Goal: Transaction & Acquisition: Purchase product/service

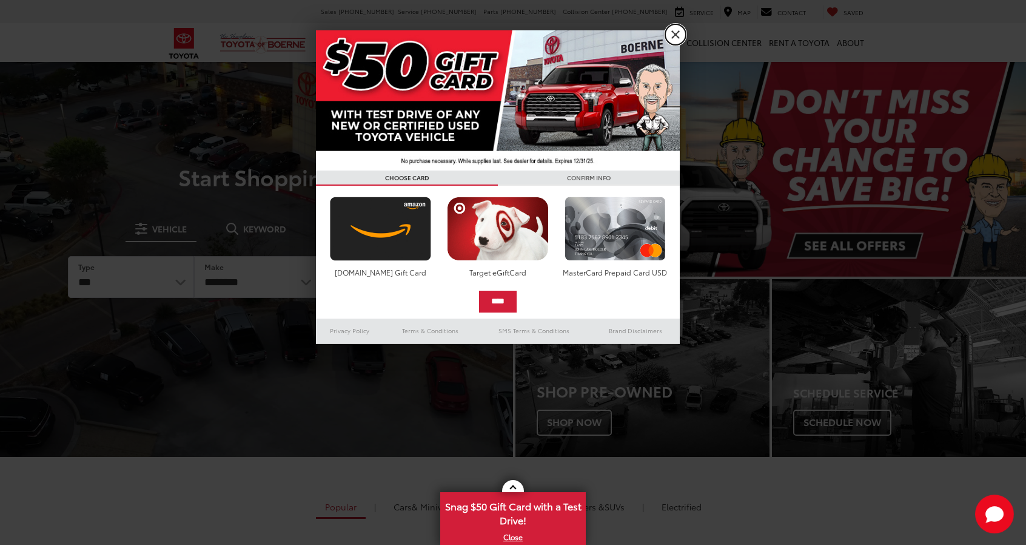
click at [672, 33] on link "X" at bounding box center [675, 34] width 21 height 21
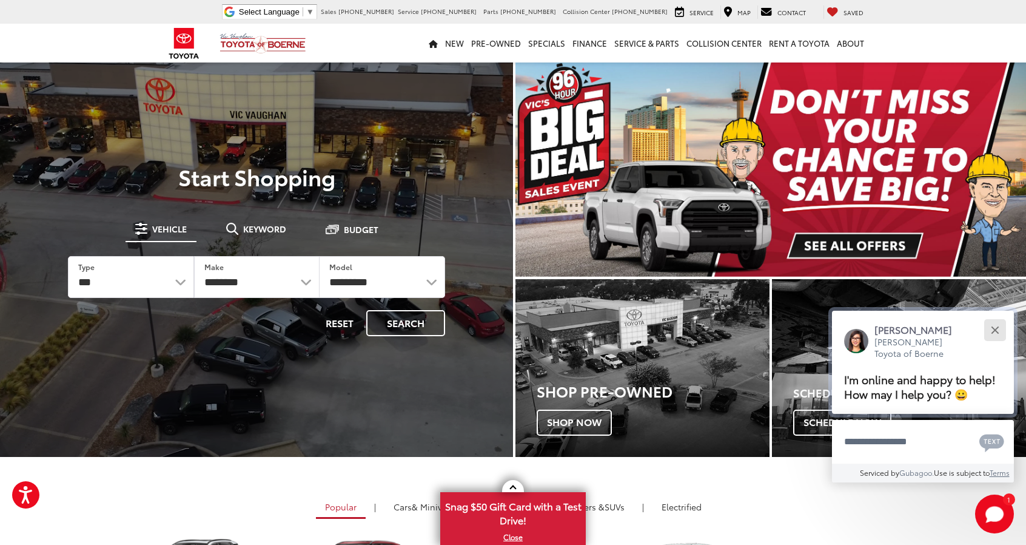
click at [988, 324] on button "Close" at bounding box center [995, 330] width 26 height 26
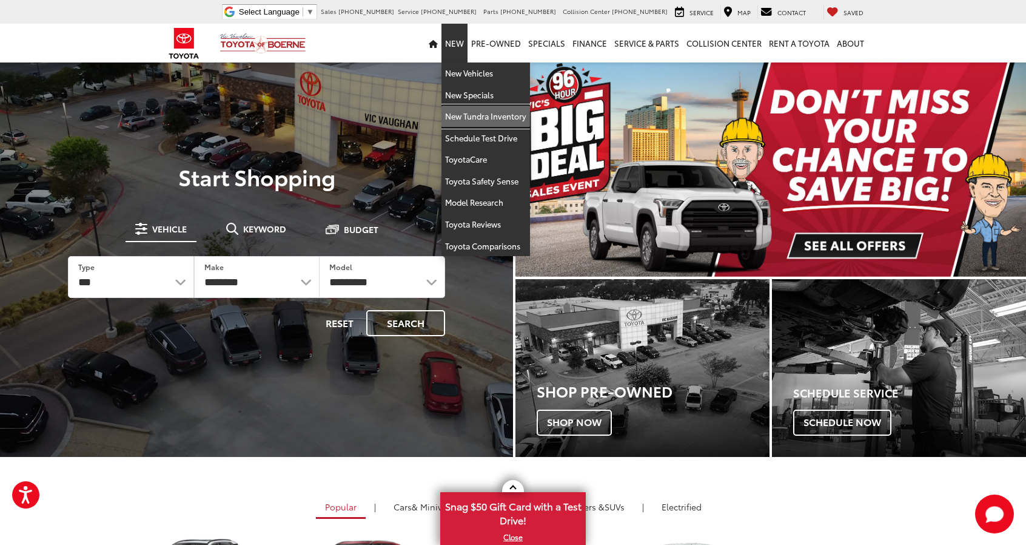
click at [465, 111] on link "New Tundra Inventory" at bounding box center [485, 117] width 89 height 22
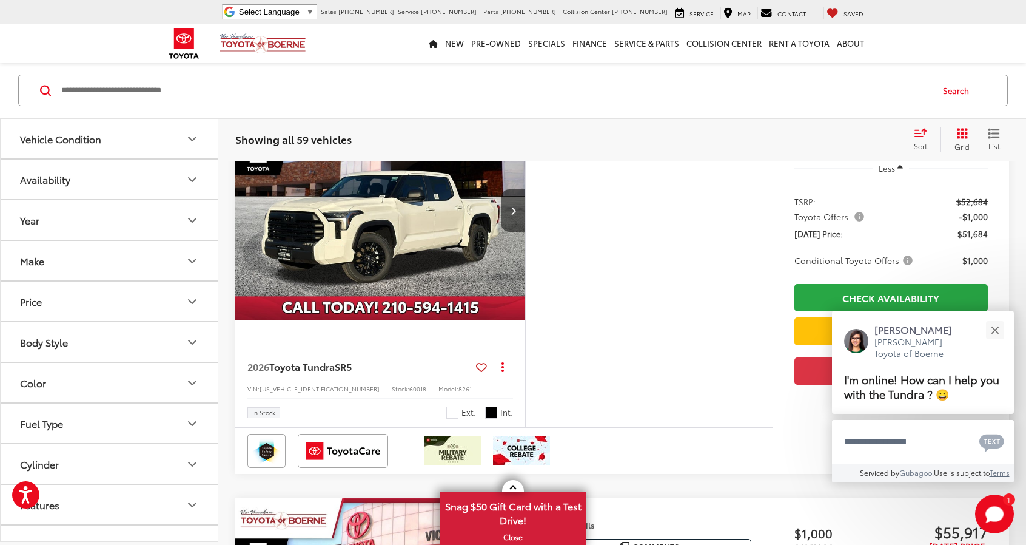
click at [150, 144] on button "Vehicle Condition" at bounding box center [110, 138] width 218 height 39
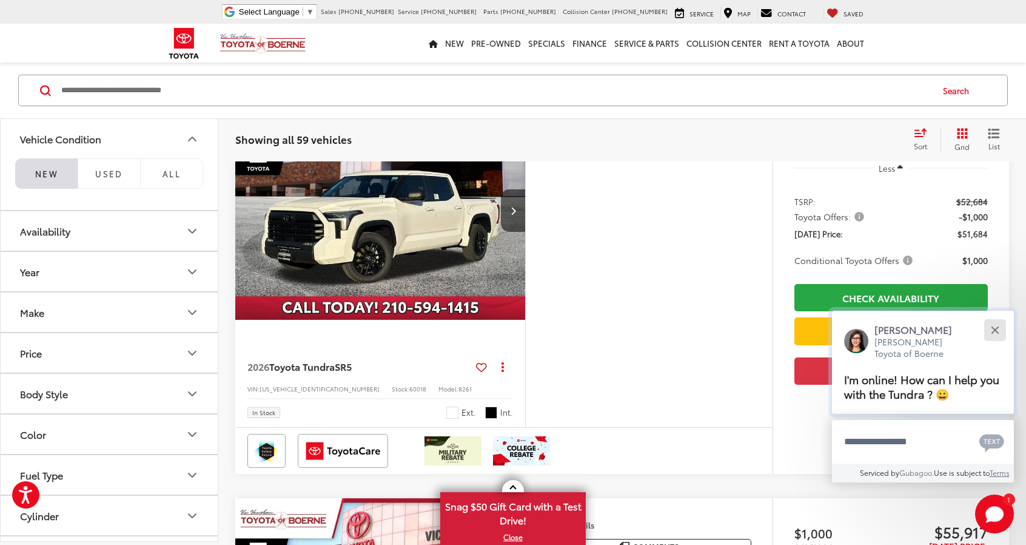
click at [1001, 331] on button "Close" at bounding box center [995, 330] width 26 height 26
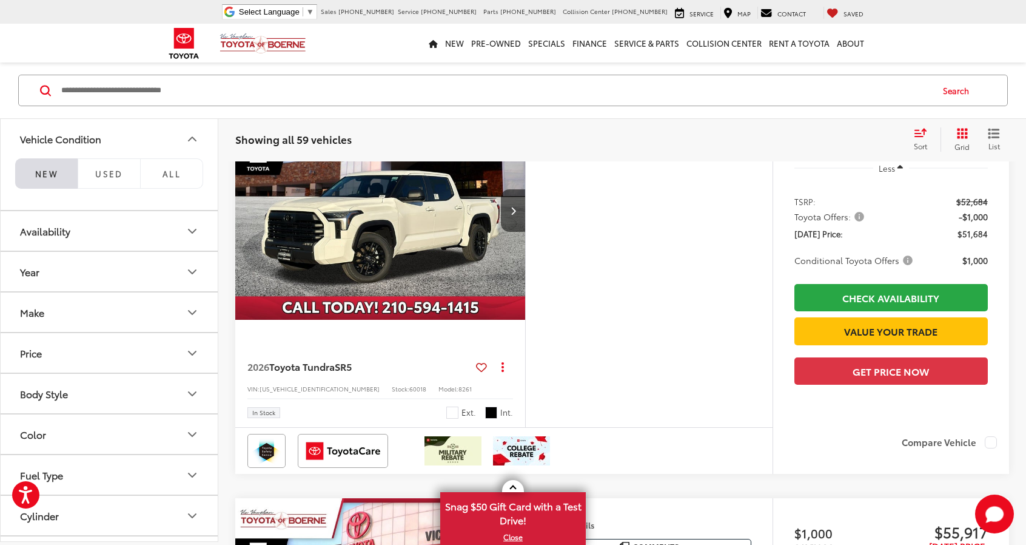
click at [108, 326] on button "Make" at bounding box center [110, 311] width 218 height 39
click at [115, 314] on button "Make" at bounding box center [110, 311] width 218 height 39
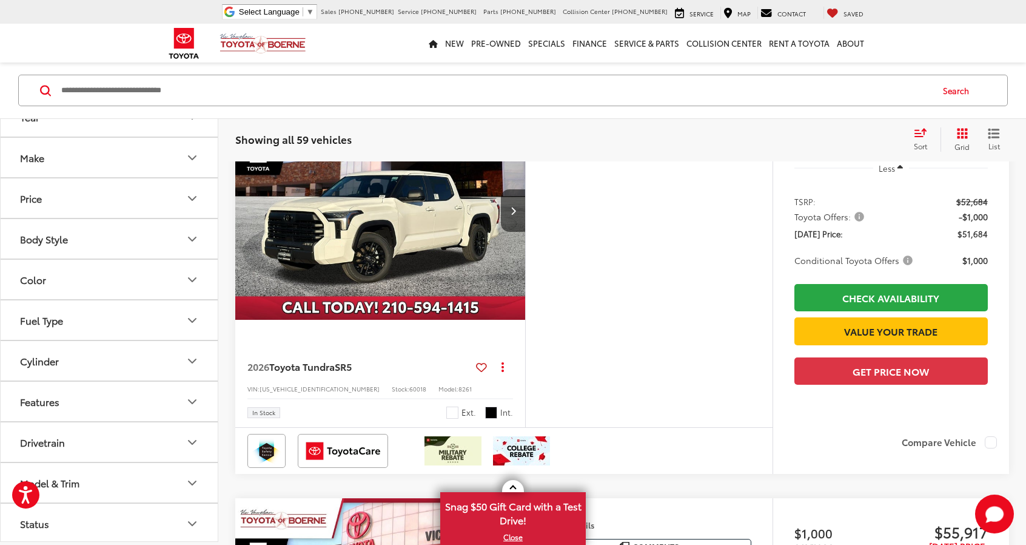
scroll to position [182, 0]
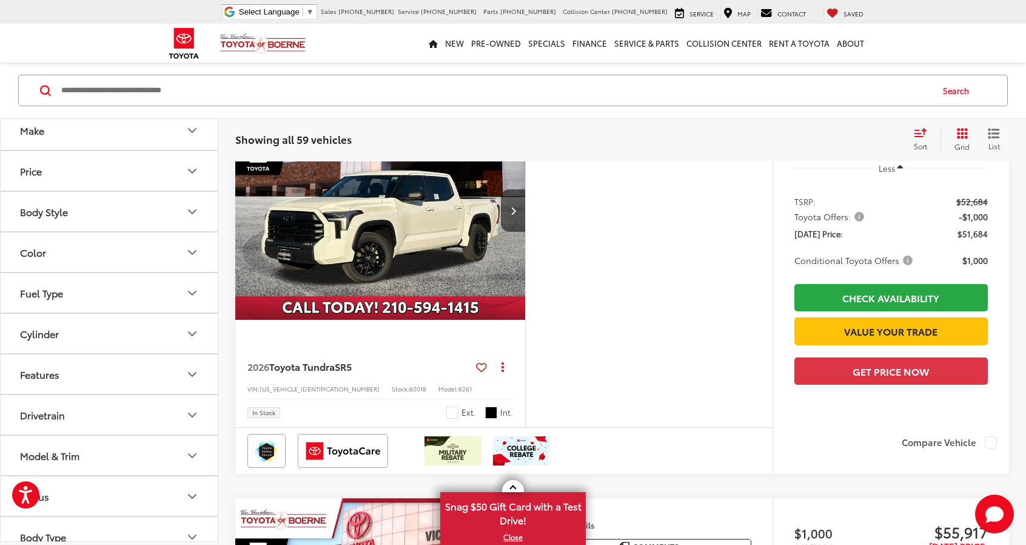
click at [135, 300] on button "Fuel Type" at bounding box center [110, 292] width 218 height 39
click at [42, 340] on label "Hybrid (14)" at bounding box center [109, 347] width 186 height 21
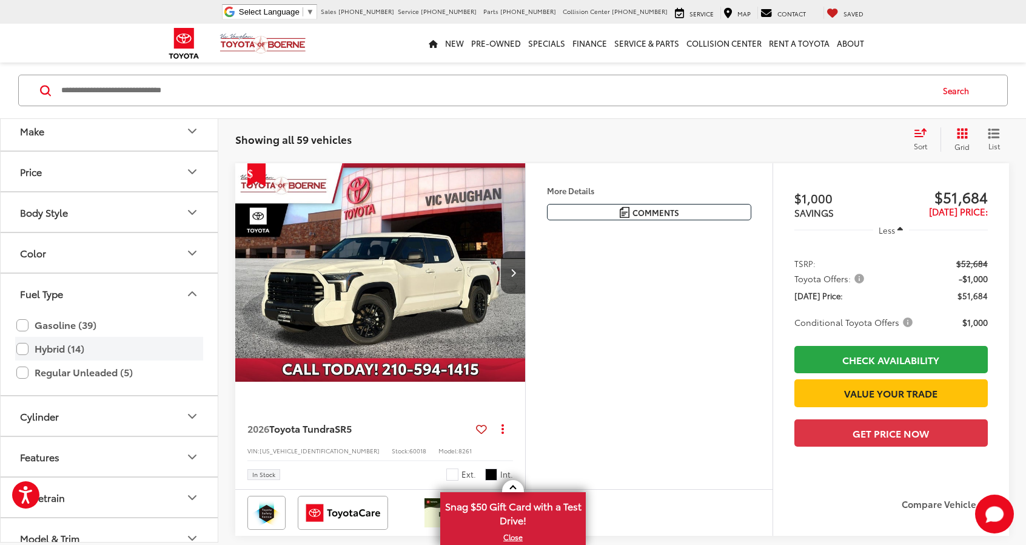
scroll to position [119, 0]
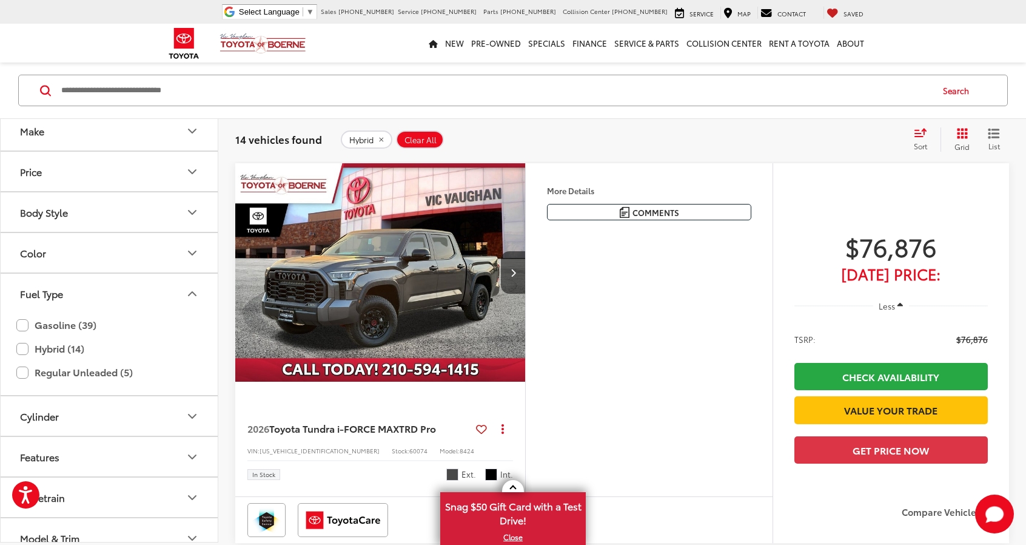
click at [924, 142] on span "Sort" at bounding box center [920, 146] width 13 height 10
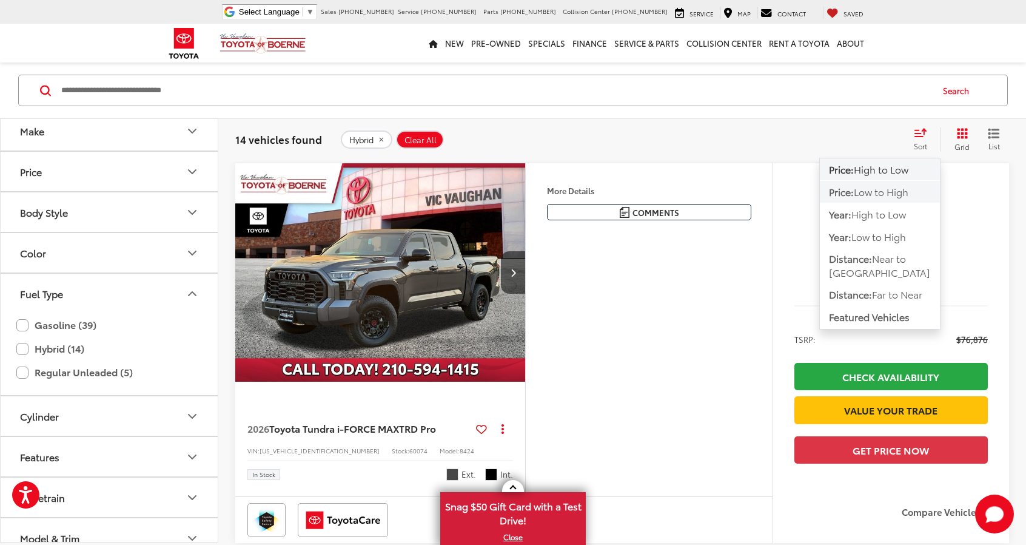
click at [899, 192] on span "Low to High" at bounding box center [881, 191] width 55 height 14
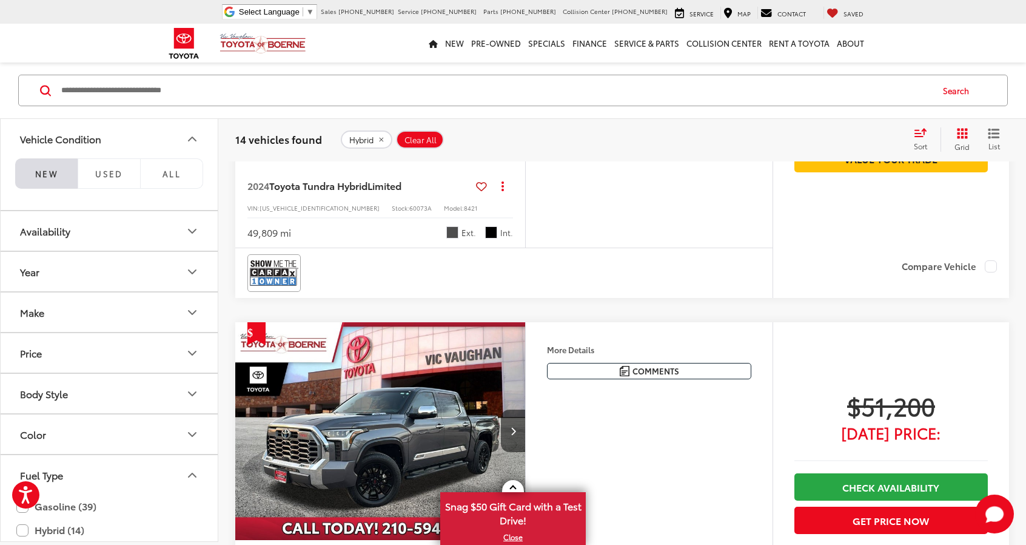
click at [60, 175] on li "NEW" at bounding box center [46, 173] width 62 height 30
click at [63, 176] on li "NEW" at bounding box center [46, 173] width 62 height 30
click at [99, 172] on span "Used" at bounding box center [109, 172] width 28 height 11
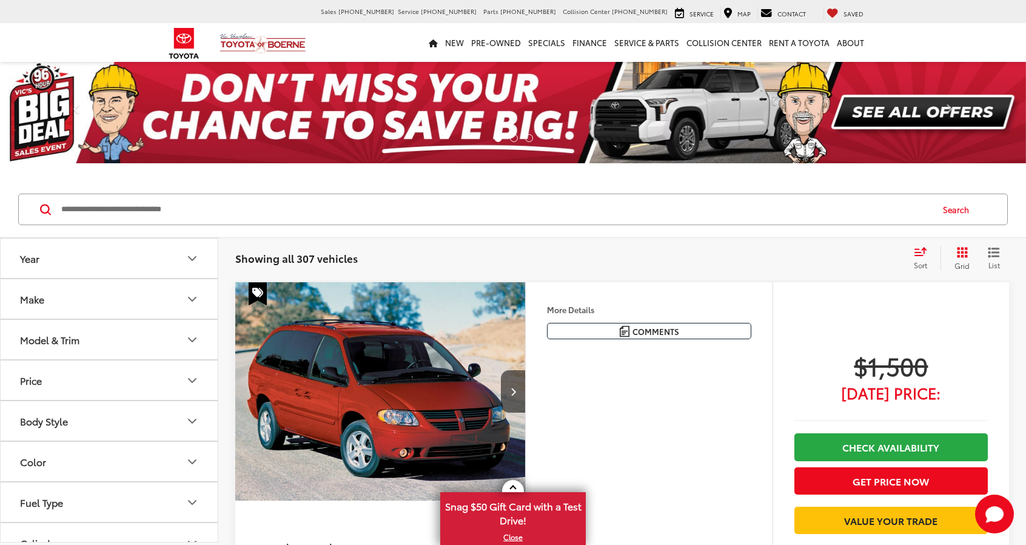
click at [96, 255] on button "Year" at bounding box center [110, 257] width 218 height 39
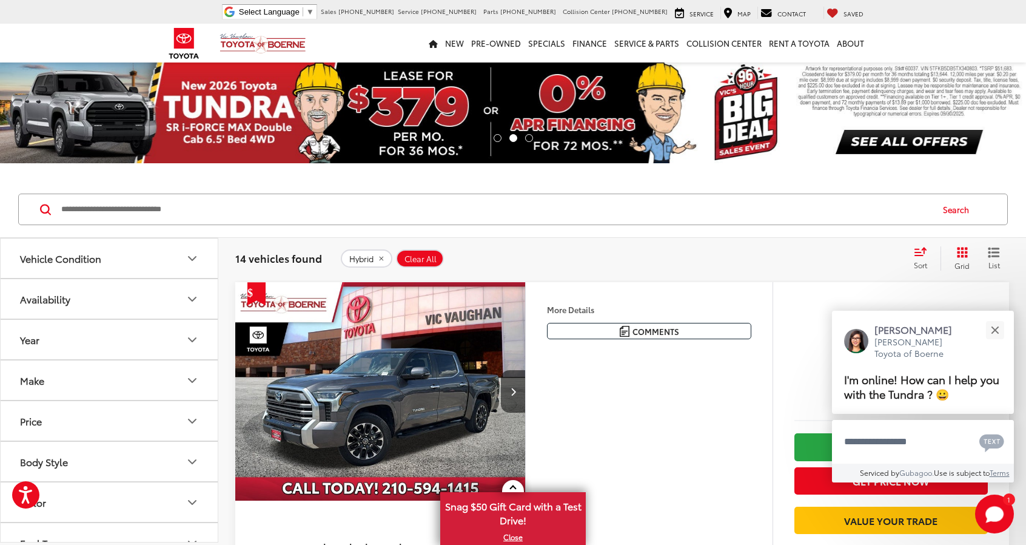
click at [192, 260] on icon "Vehicle Condition" at bounding box center [192, 258] width 15 height 15
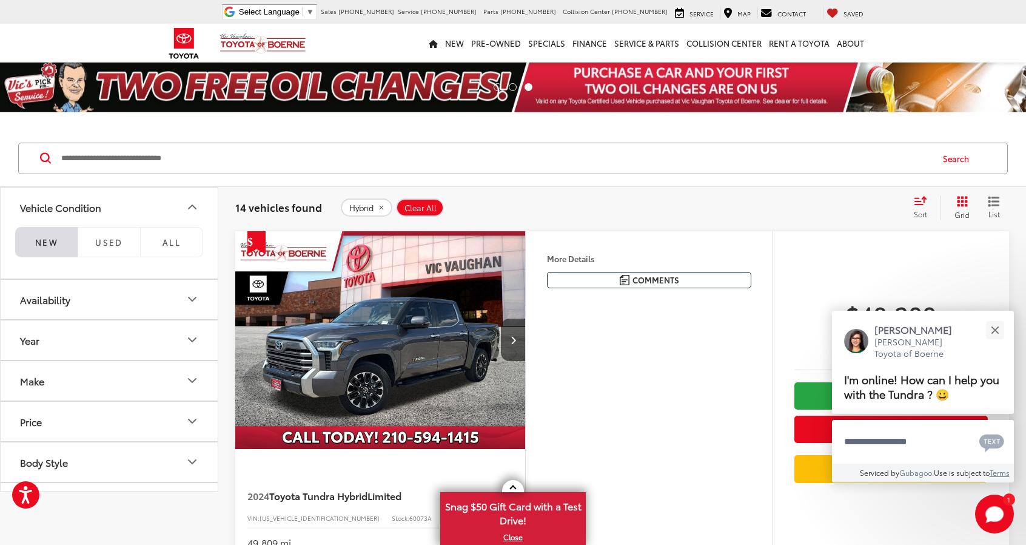
click at [56, 294] on div "Availability" at bounding box center [45, 300] width 50 height 12
click at [48, 246] on li "NEW" at bounding box center [46, 242] width 62 height 30
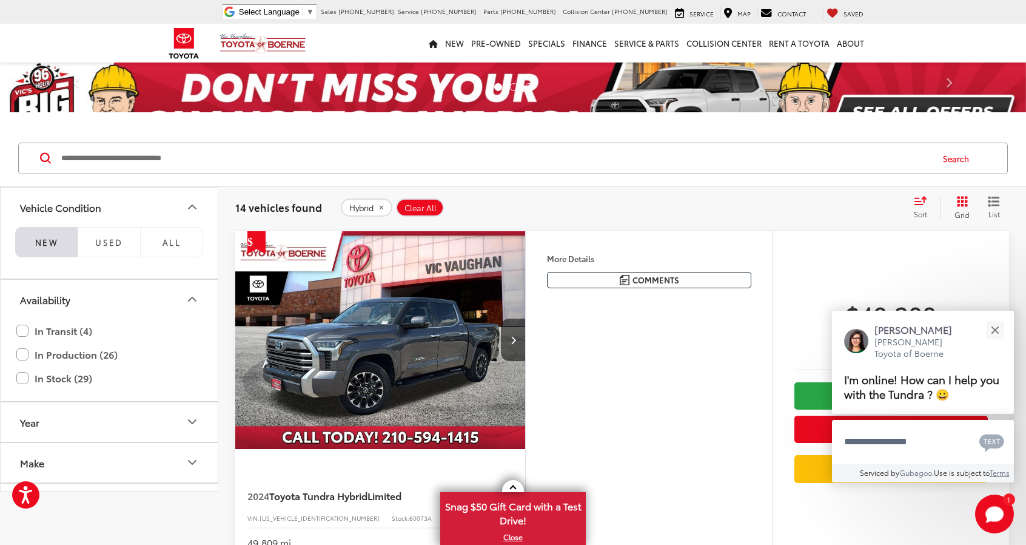
click at [42, 231] on li "NEW" at bounding box center [46, 242] width 62 height 30
click at [42, 230] on li "NEW" at bounding box center [46, 242] width 62 height 30
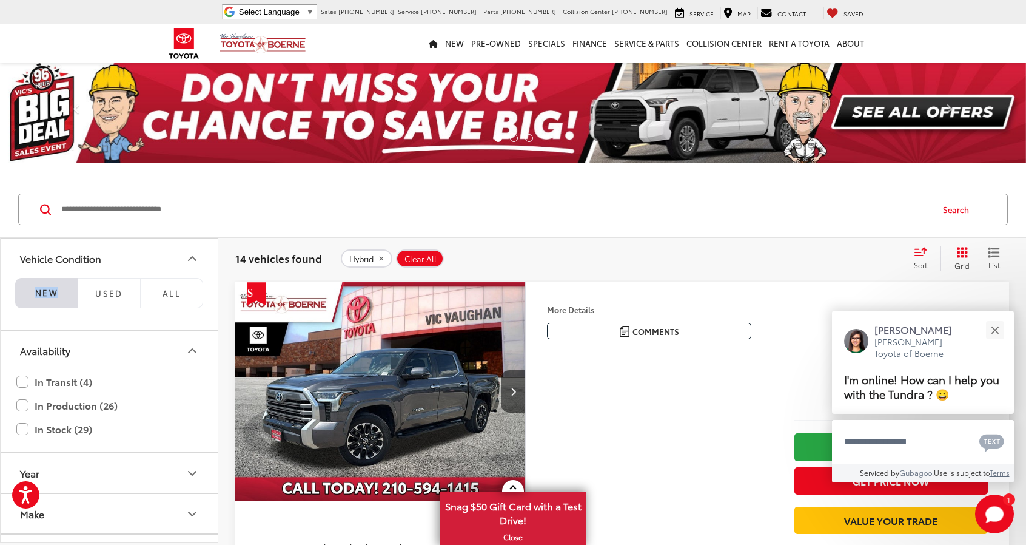
click at [58, 293] on li "NEW" at bounding box center [46, 293] width 62 height 30
click at [109, 330] on div "Availability In Transit (4) In Production (26) In Stock (29)" at bounding box center [110, 391] width 218 height 122
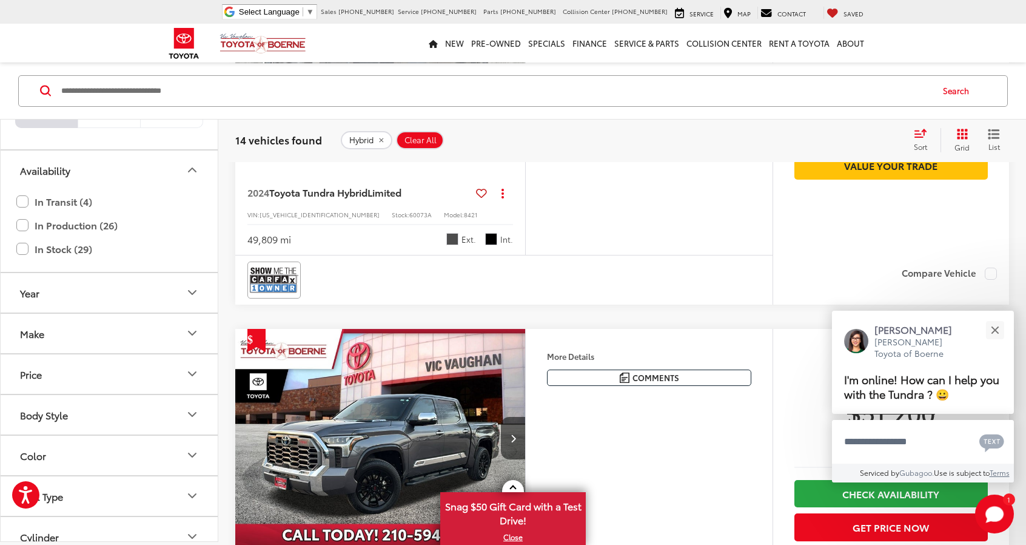
scroll to position [354, 0]
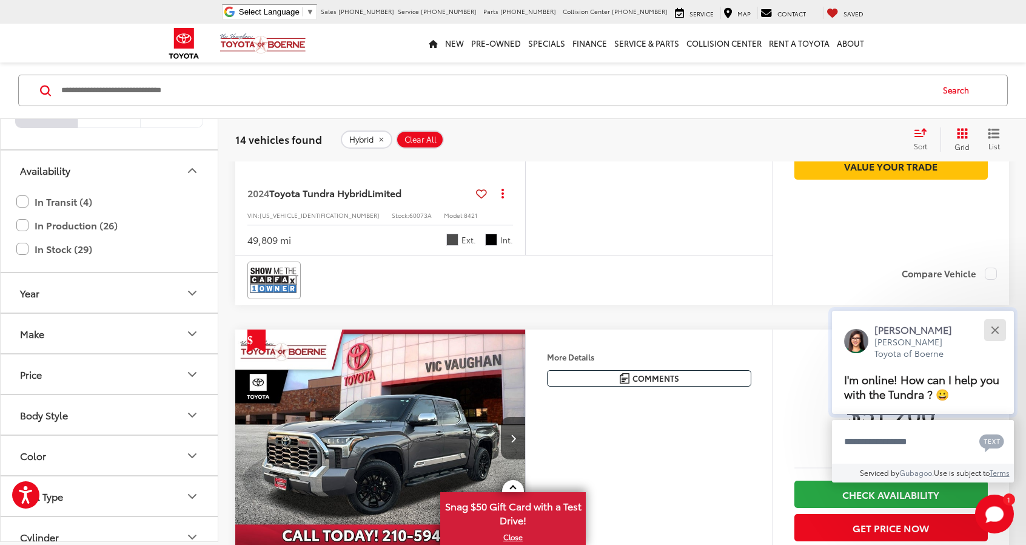
click at [996, 331] on div "Close" at bounding box center [995, 330] width 8 height 8
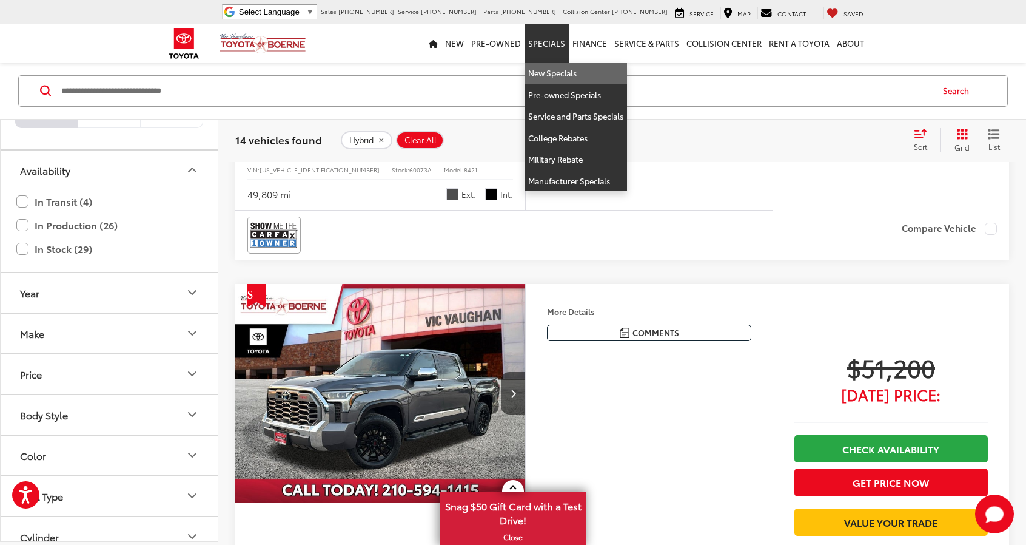
scroll to position [400, 0]
click at [547, 76] on link "New Specials" at bounding box center [576, 73] width 102 height 22
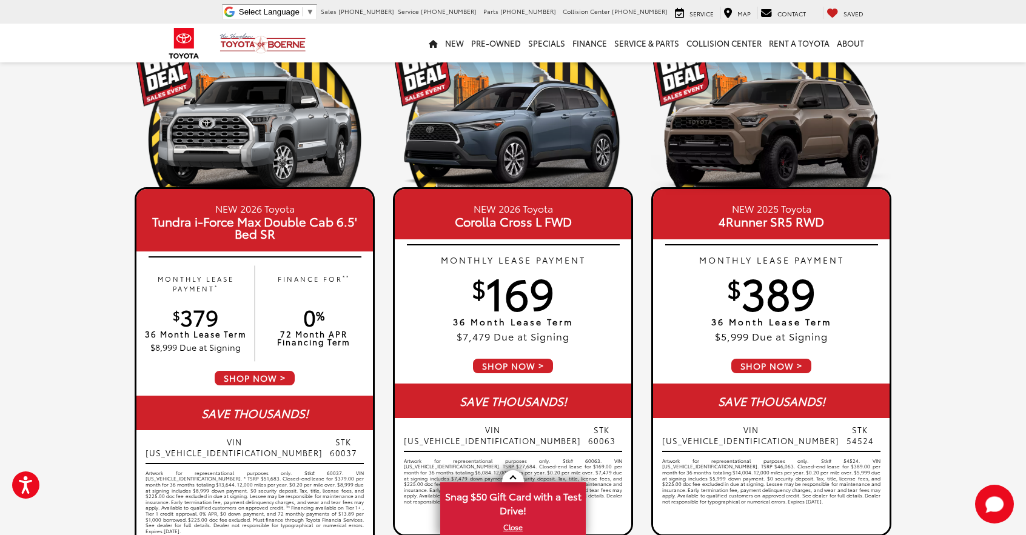
scroll to position [61, 0]
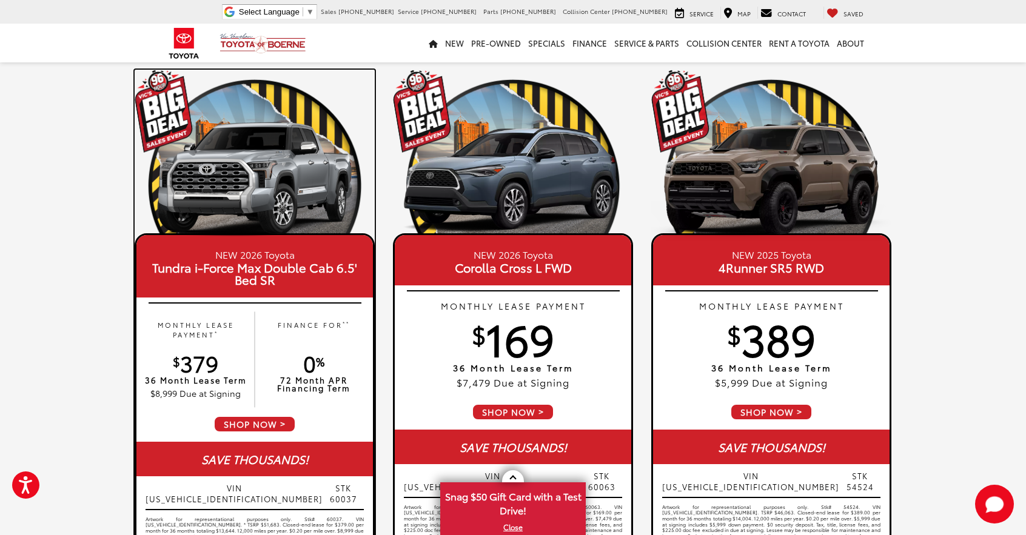
click at [276, 417] on span "SHOP NOW" at bounding box center [254, 424] width 82 height 17
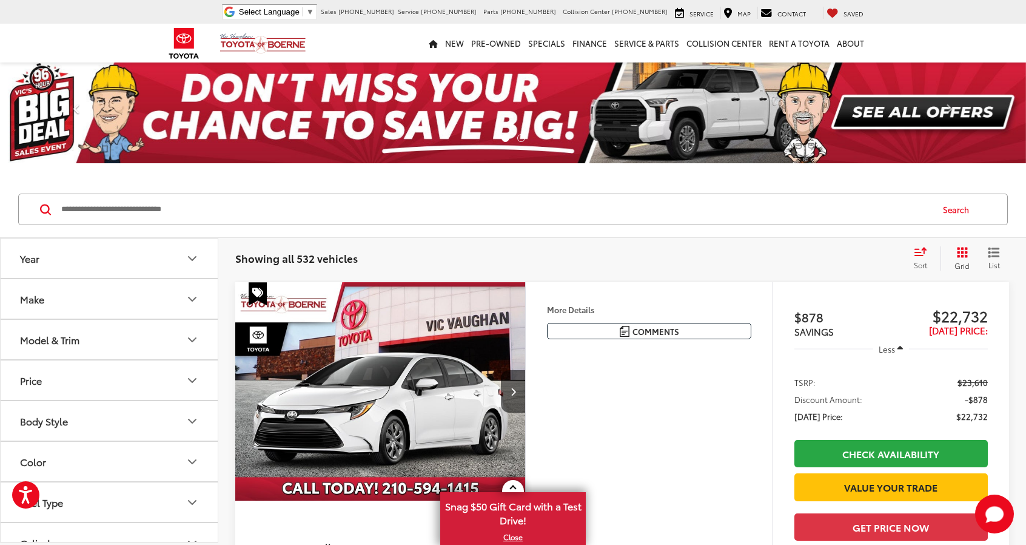
click at [77, 107] on span at bounding box center [77, 112] width 18 height 18
click at [79, 111] on span at bounding box center [77, 112] width 18 height 18
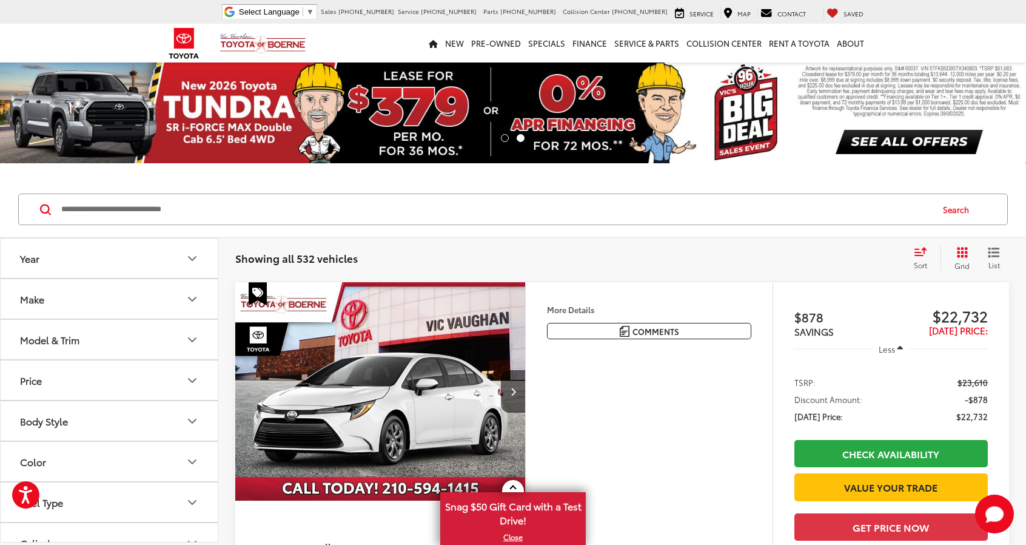
click at [624, 105] on img at bounding box center [513, 112] width 1026 height 102
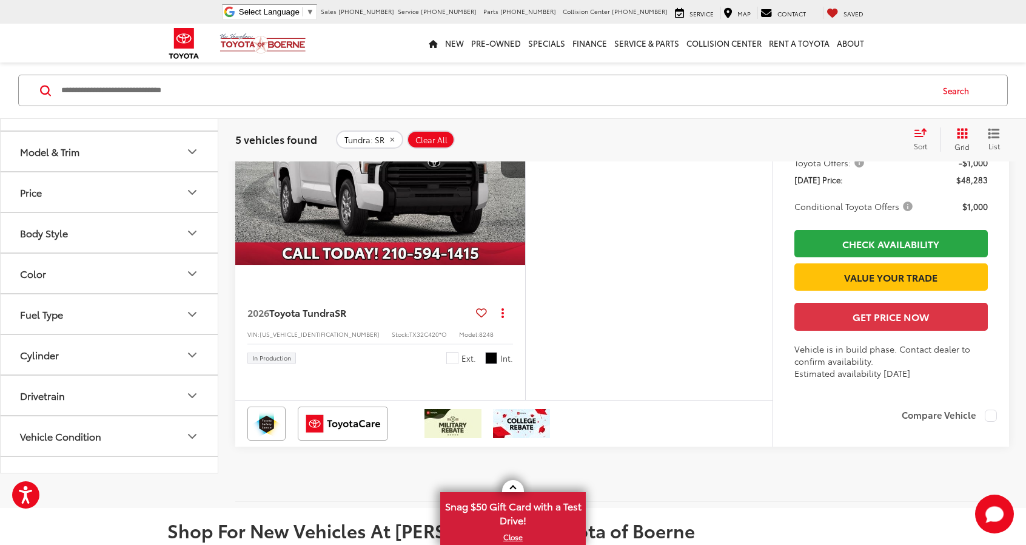
scroll to position [1941, 0]
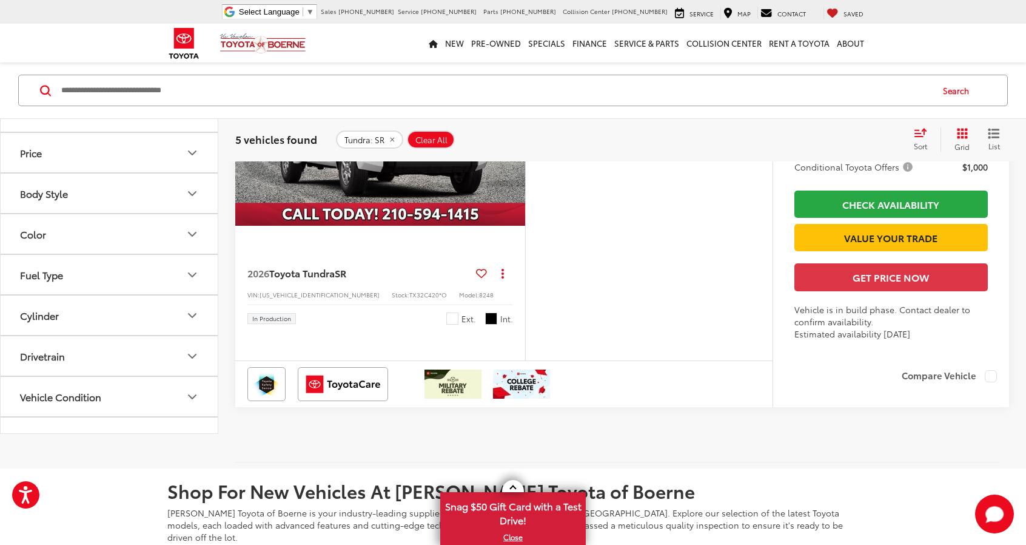
click at [511, 138] on button "Next image" at bounding box center [513, 117] width 24 height 42
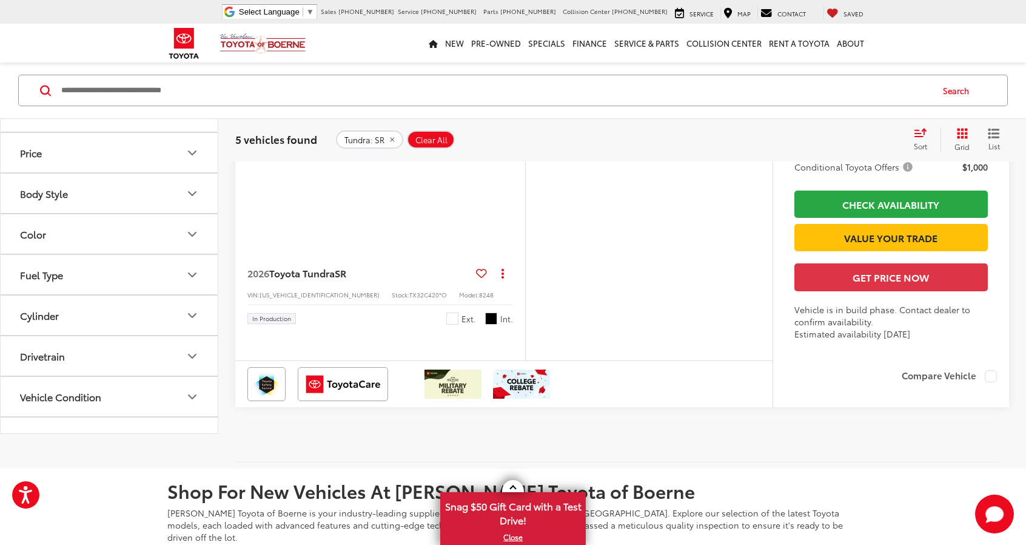
click at [511, 138] on button "Next image" at bounding box center [513, 117] width 24 height 42
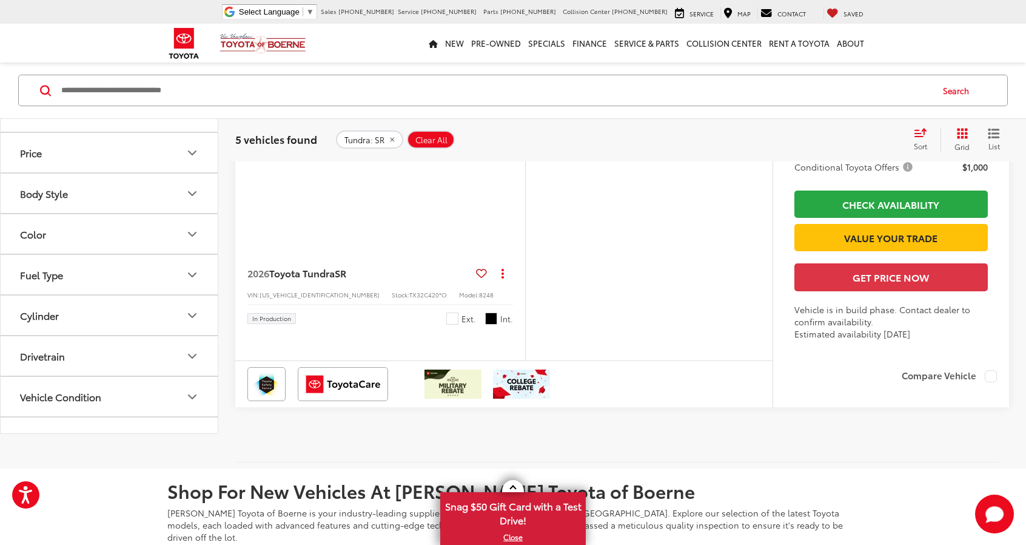
click at [511, 138] on button "Next image" at bounding box center [513, 117] width 24 height 42
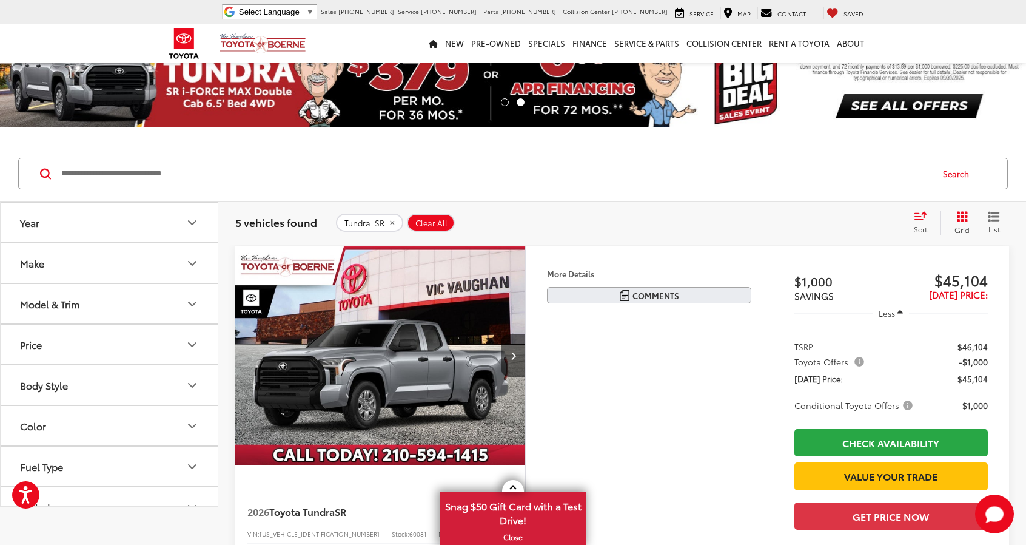
scroll to position [0, 0]
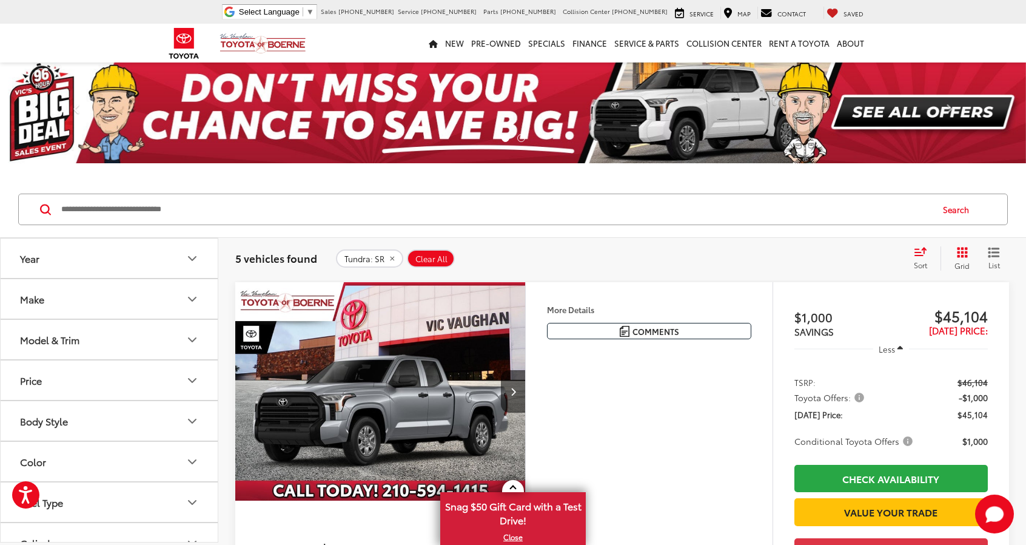
click at [921, 248] on icon "Select sort value" at bounding box center [920, 251] width 13 height 9
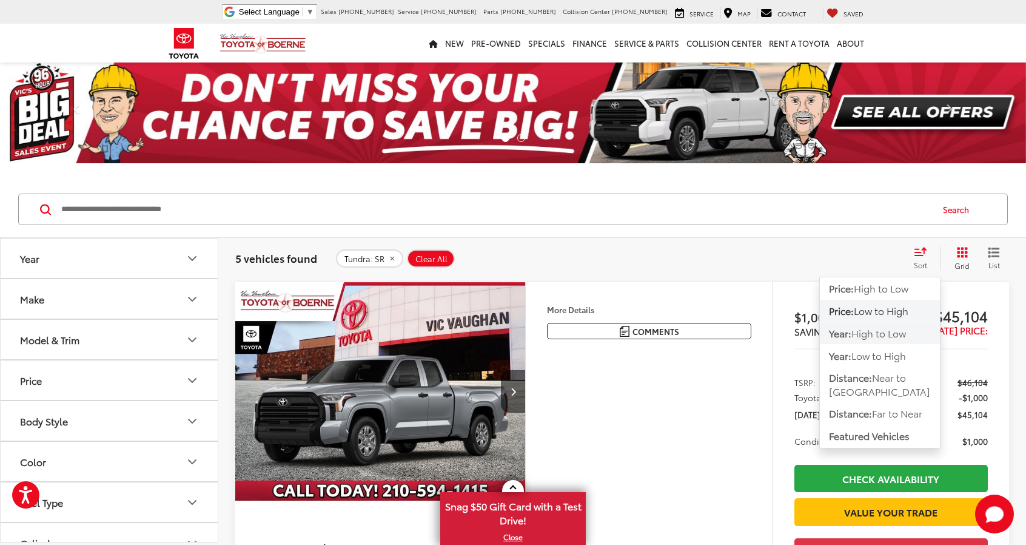
click at [896, 329] on span "High to Low" at bounding box center [878, 333] width 55 height 14
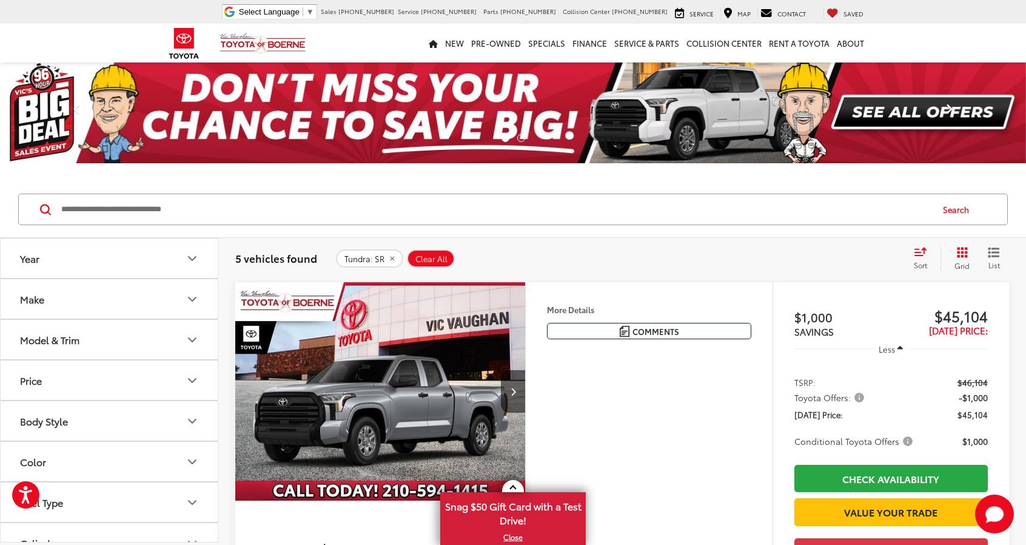
click at [910, 108] on link "Next" at bounding box center [949, 112] width 154 height 102
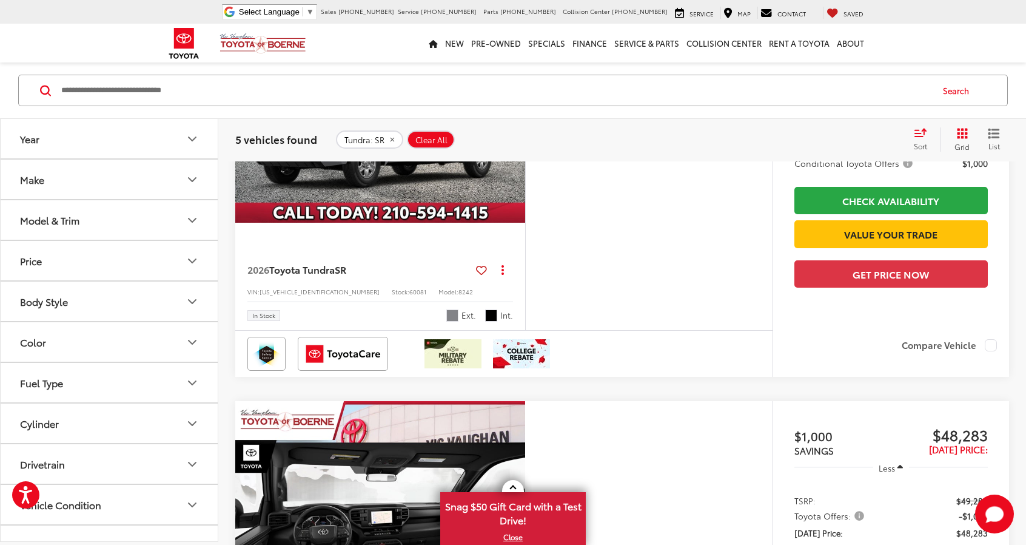
scroll to position [303, 0]
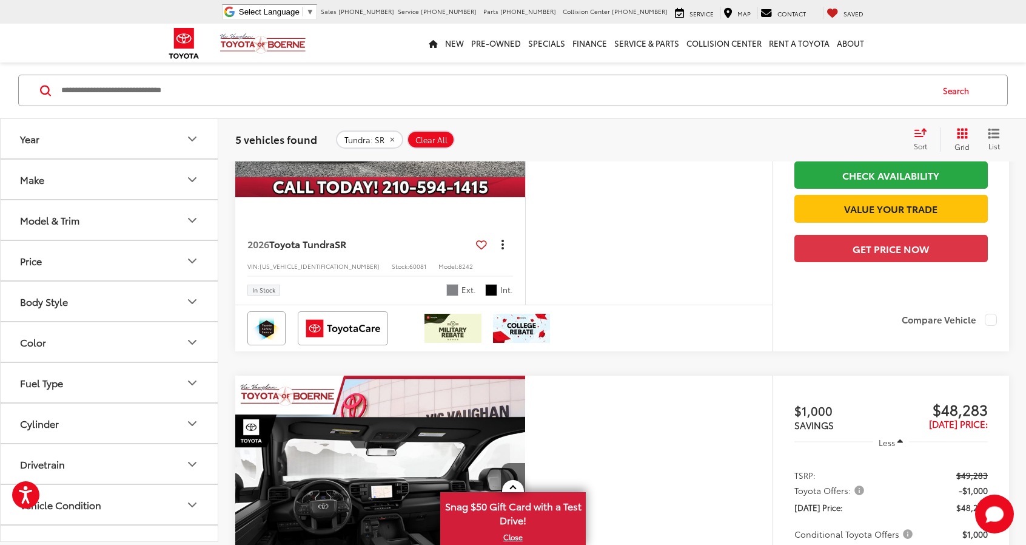
click at [502, 243] on icon "dropdown dots" at bounding box center [503, 244] width 2 height 2
click at [304, 243] on span "Toyota Tundra" at bounding box center [301, 244] width 65 height 14
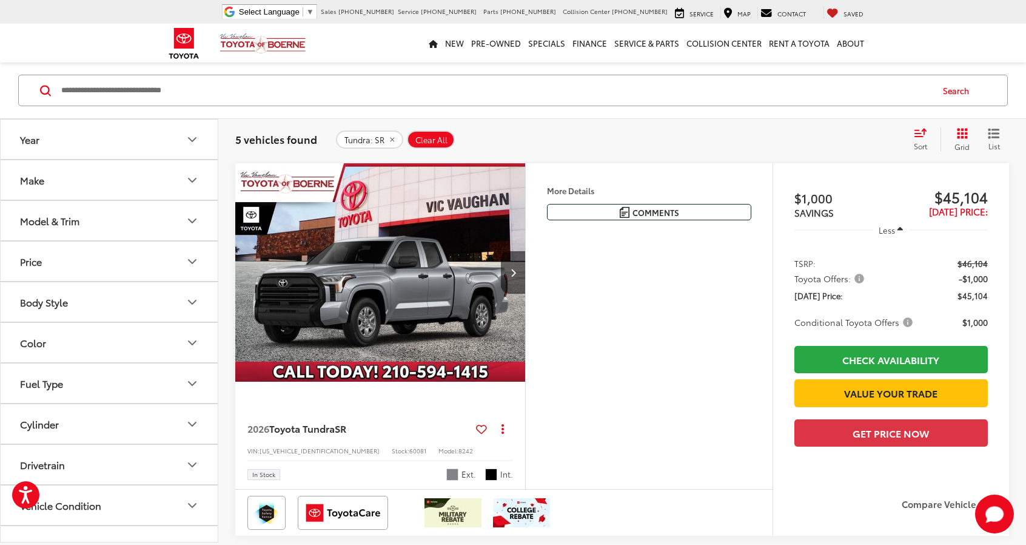
click at [392, 139] on icon "remove Tundra: SR" at bounding box center [392, 139] width 8 height 7
click at [246, 42] on img at bounding box center [263, 43] width 87 height 21
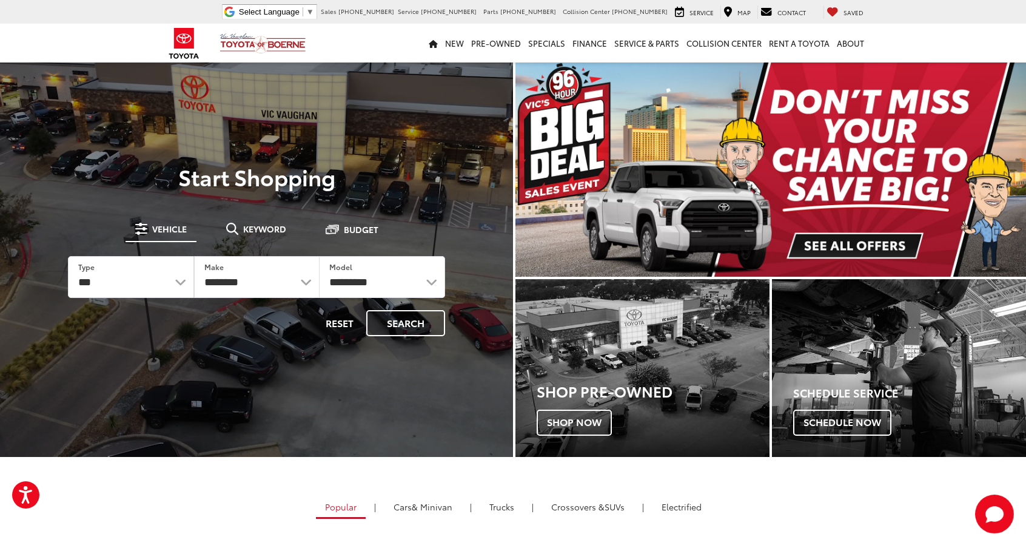
click at [828, 237] on img "carousel slide number 1 of 1" at bounding box center [770, 169] width 511 height 216
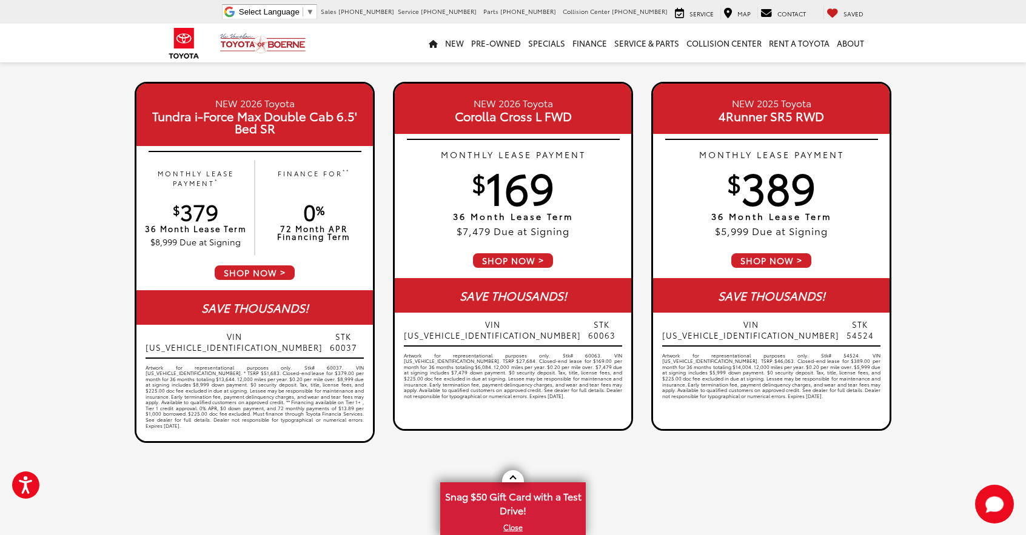
scroll to position [182, 0]
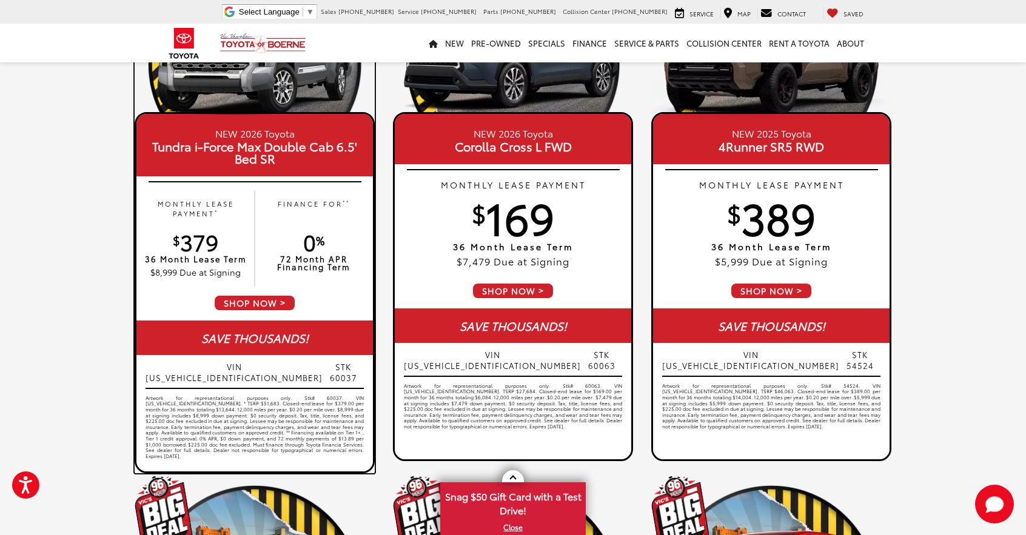
click at [278, 331] on div "SAVE THOUSANDS!" at bounding box center [254, 338] width 237 height 35
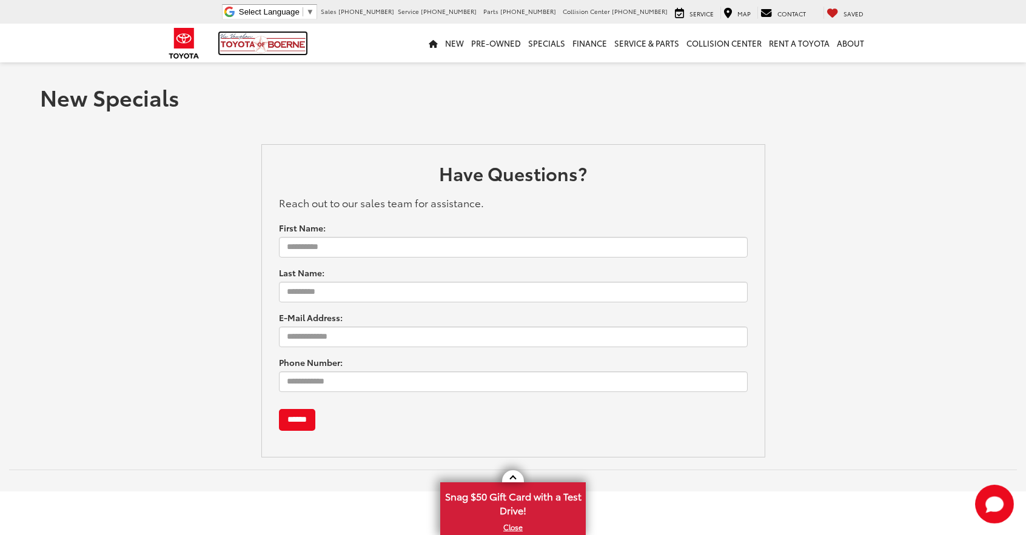
click at [257, 43] on img at bounding box center [263, 43] width 87 height 21
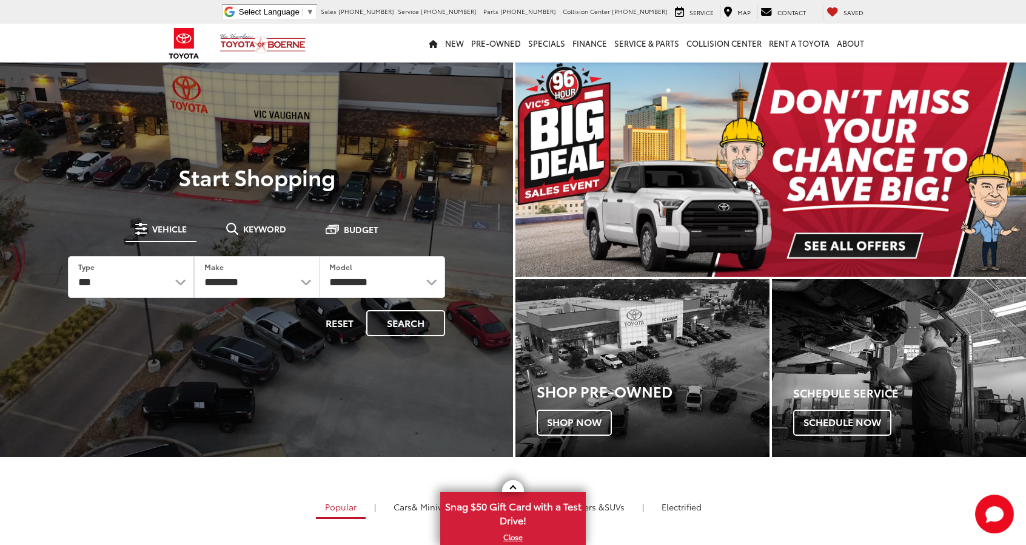
click at [711, 207] on img "carousel slide number 1 of 1" at bounding box center [770, 169] width 511 height 216
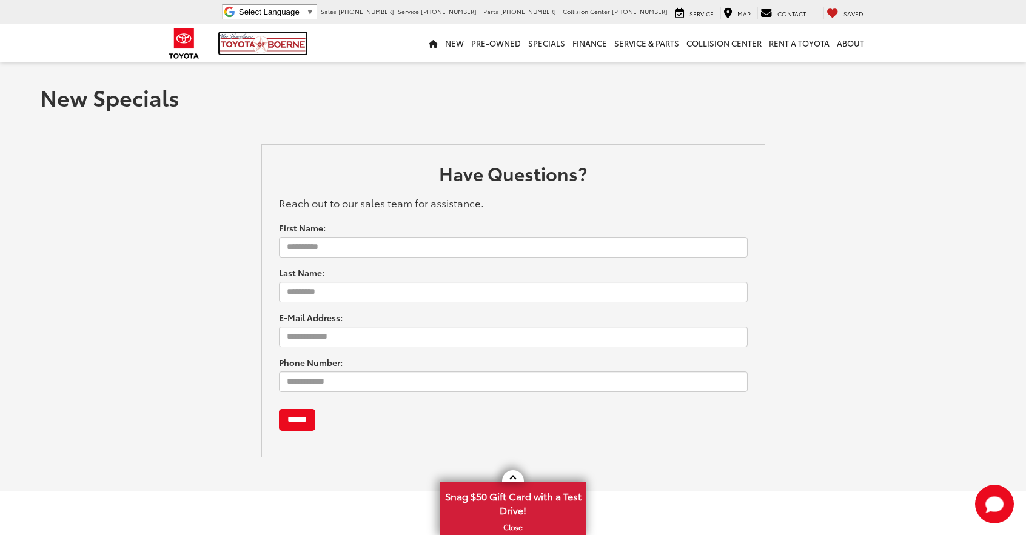
click at [295, 42] on img at bounding box center [263, 43] width 87 height 21
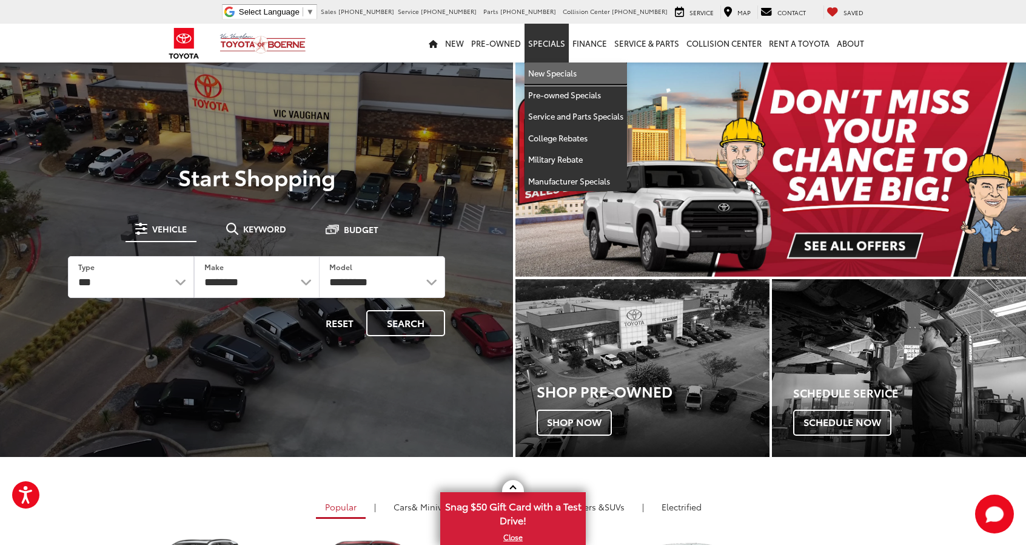
click at [558, 70] on link "New Specials" at bounding box center [576, 73] width 102 height 22
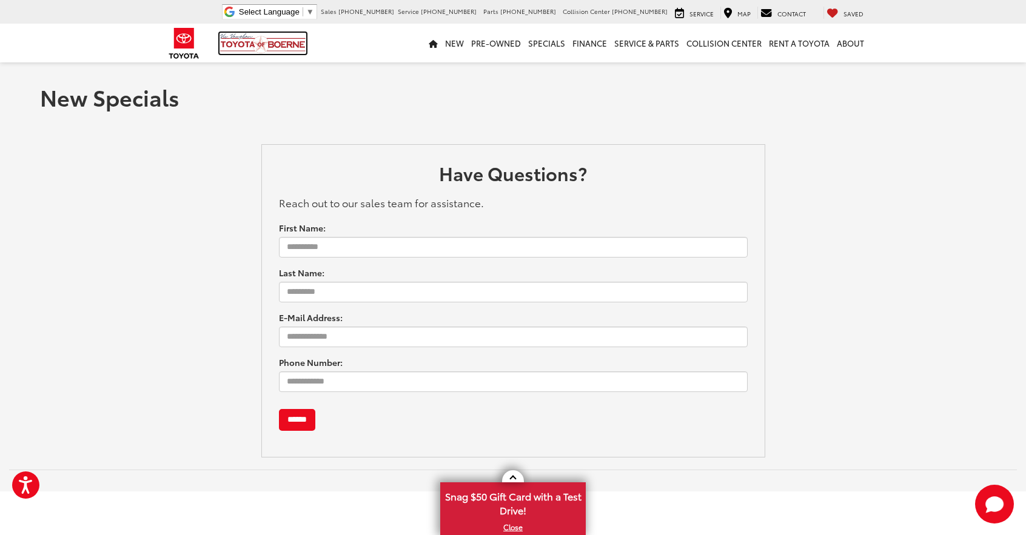
click at [249, 37] on img at bounding box center [263, 43] width 87 height 21
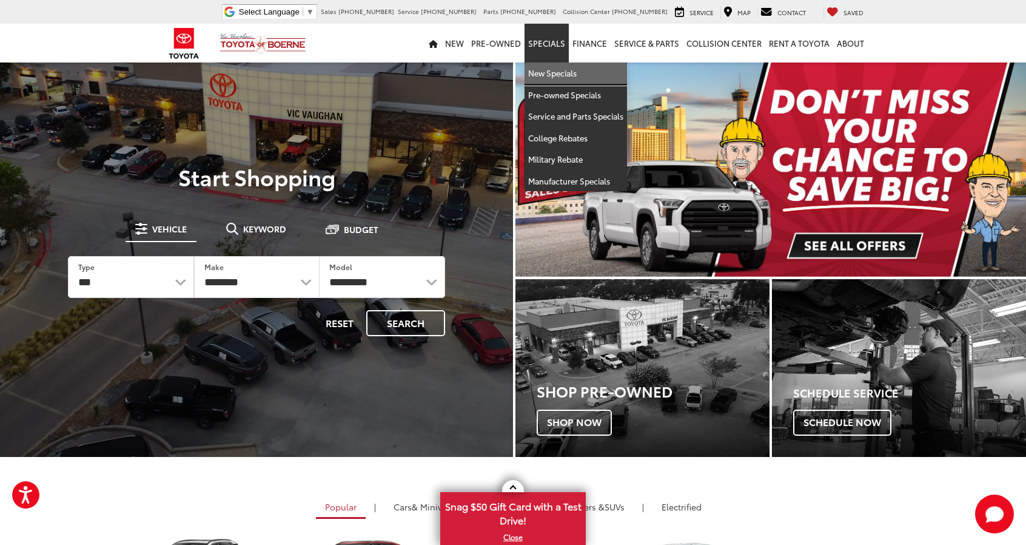
click at [550, 73] on link "New Specials" at bounding box center [576, 73] width 102 height 22
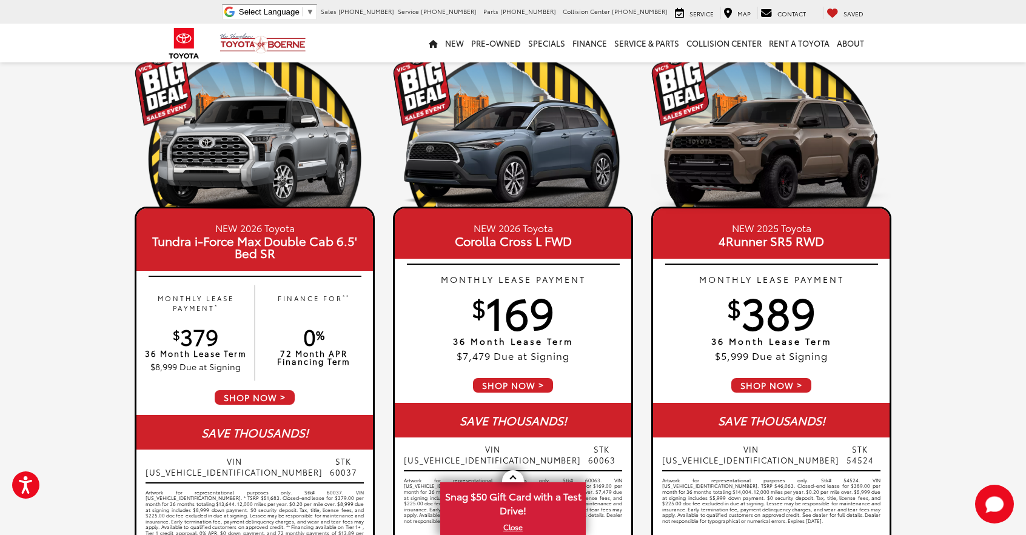
scroll to position [182, 0]
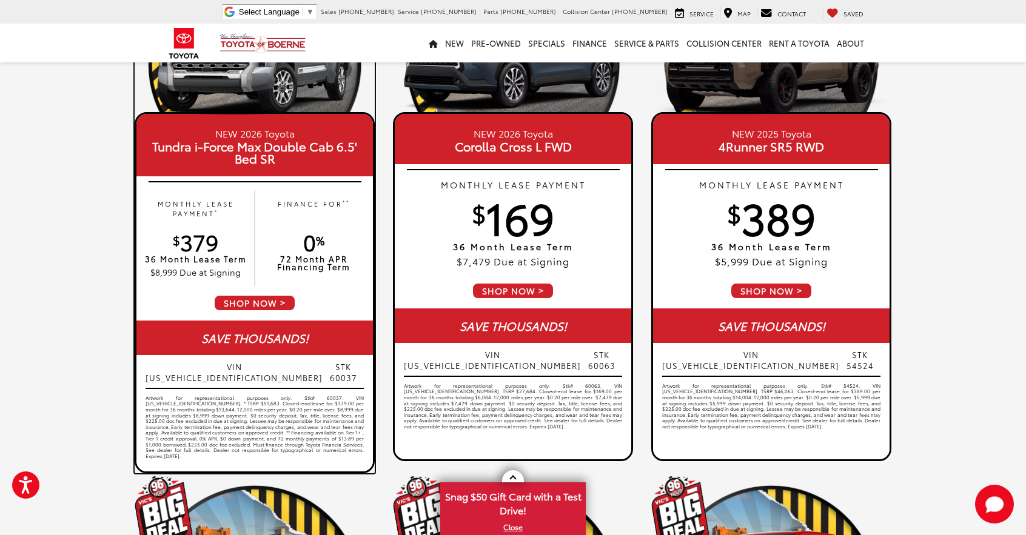
click at [165, 365] on span "VIN 5TFKB5DB5TX340803" at bounding box center [234, 372] width 177 height 22
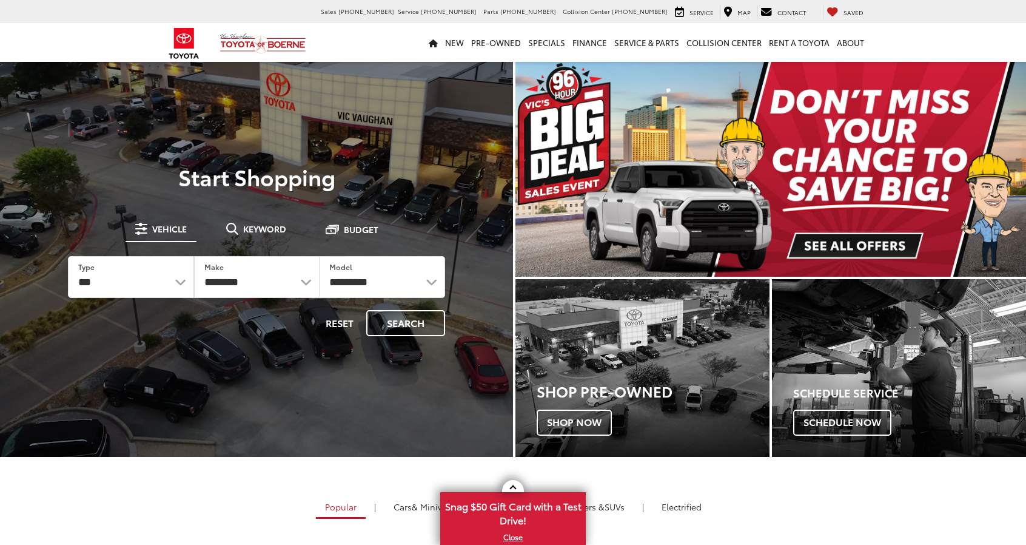
click at [643, 213] on img "carousel slide number 1 of 1" at bounding box center [770, 169] width 511 height 216
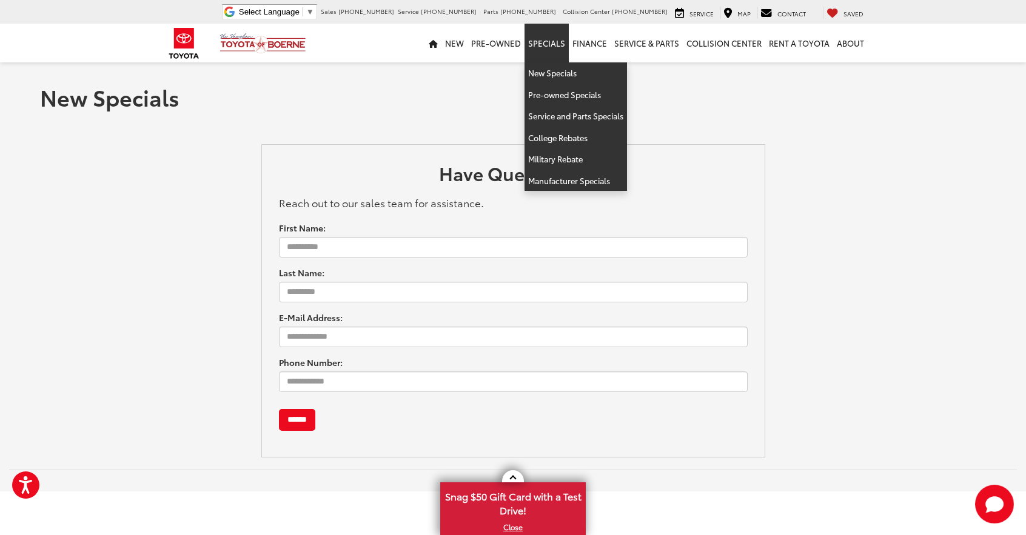
click at [549, 45] on link "Specials" at bounding box center [547, 43] width 44 height 39
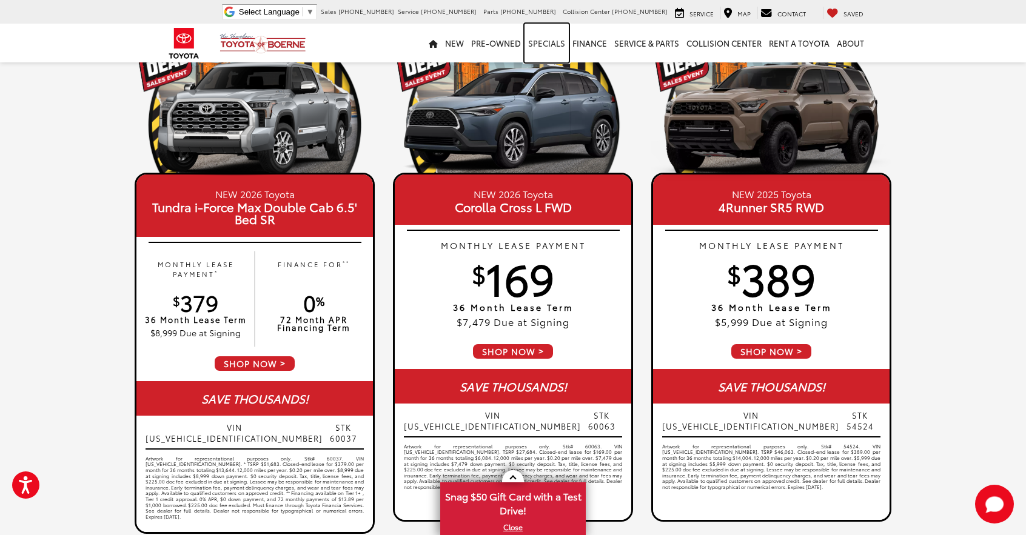
scroll to position [182, 0]
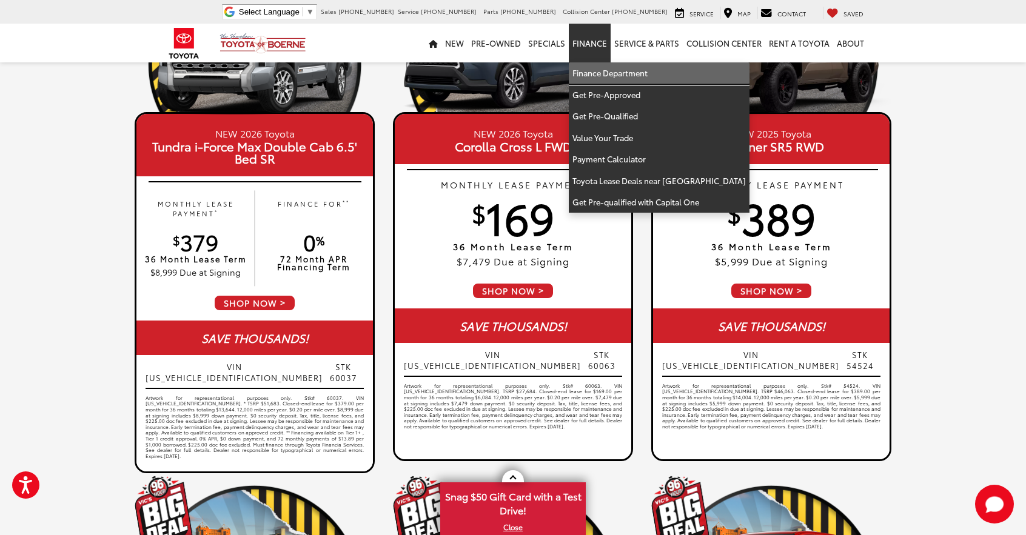
click at [593, 66] on link "Finance Department" at bounding box center [659, 73] width 181 height 22
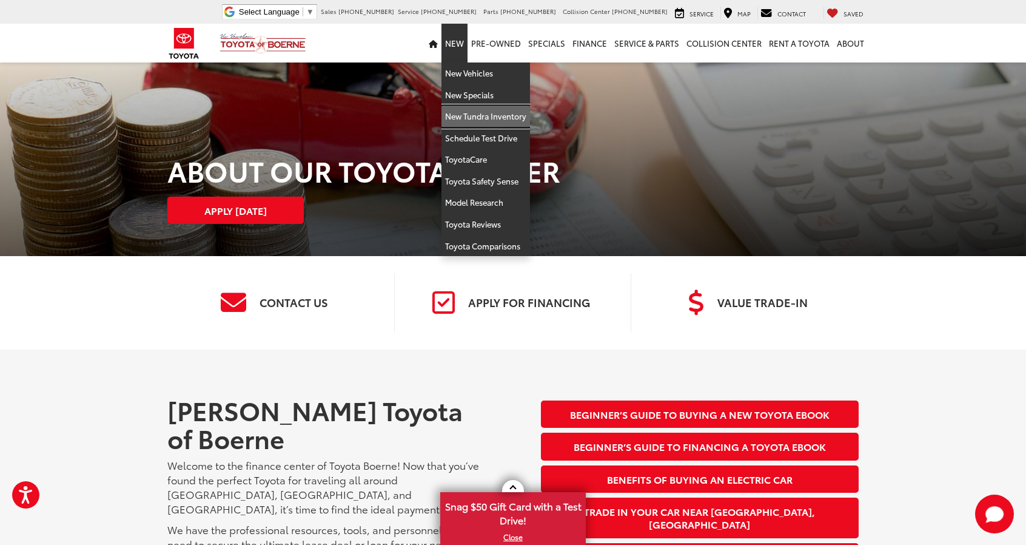
click at [478, 117] on link "New Tundra Inventory" at bounding box center [485, 117] width 89 height 22
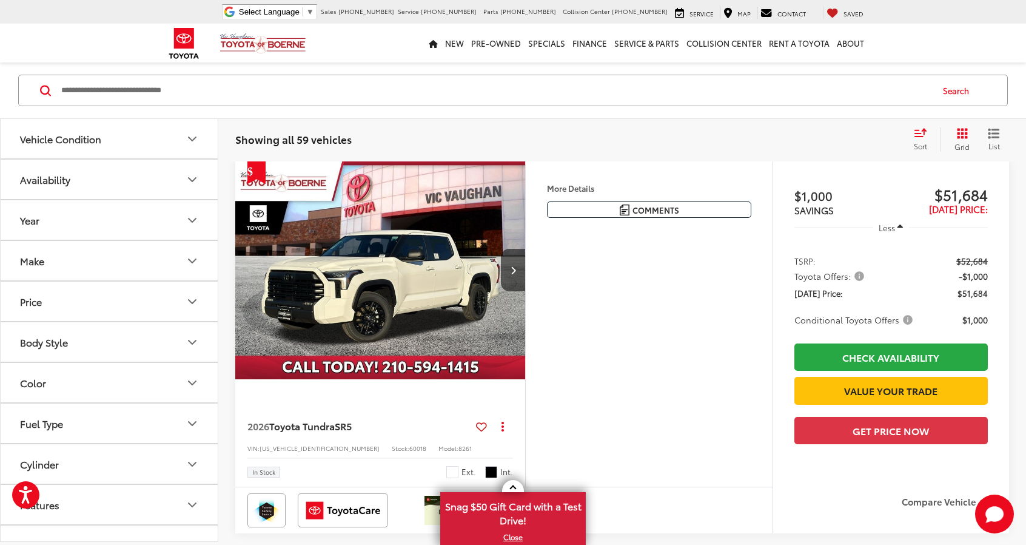
click at [175, 138] on button "Vehicle Condition" at bounding box center [110, 138] width 218 height 39
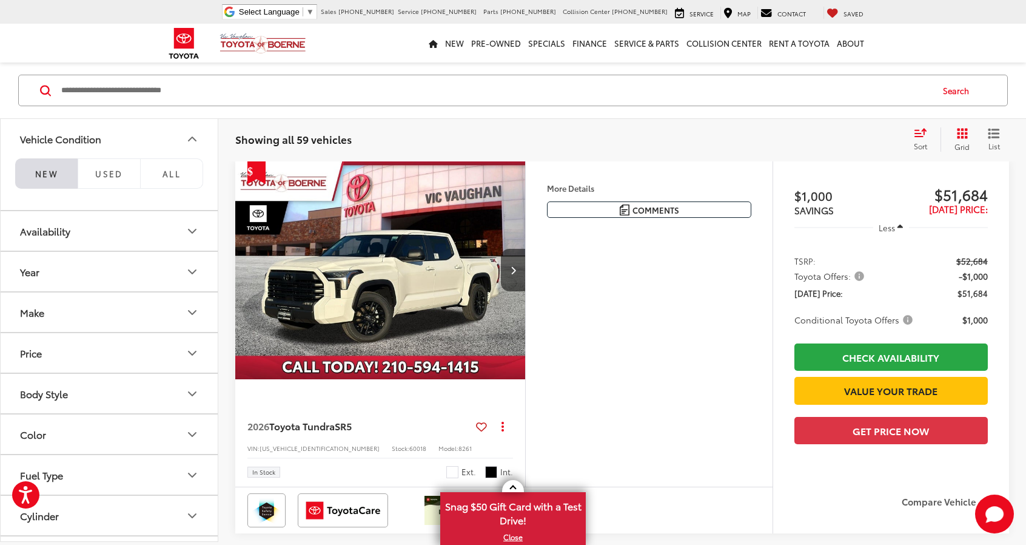
scroll to position [120, 0]
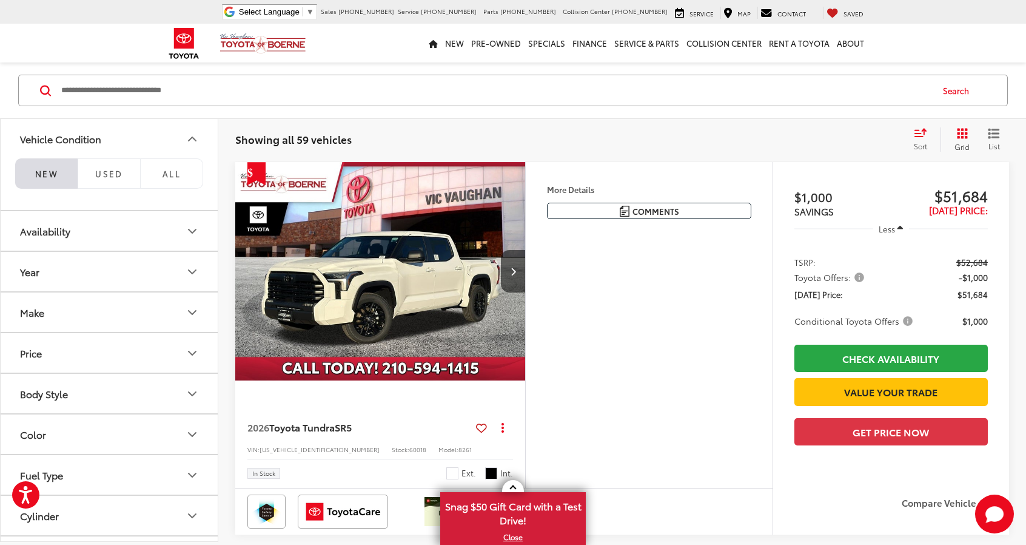
click at [34, 180] on li "NEW" at bounding box center [46, 173] width 62 height 30
click at [42, 175] on li "NEW" at bounding box center [46, 173] width 62 height 30
click at [89, 278] on button "Year" at bounding box center [110, 271] width 218 height 39
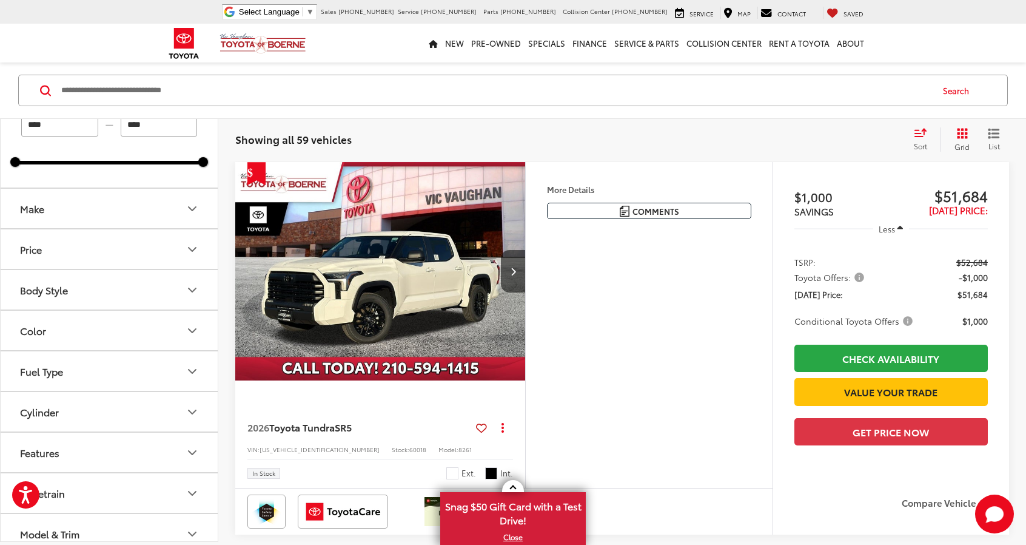
scroll to position [182, 0]
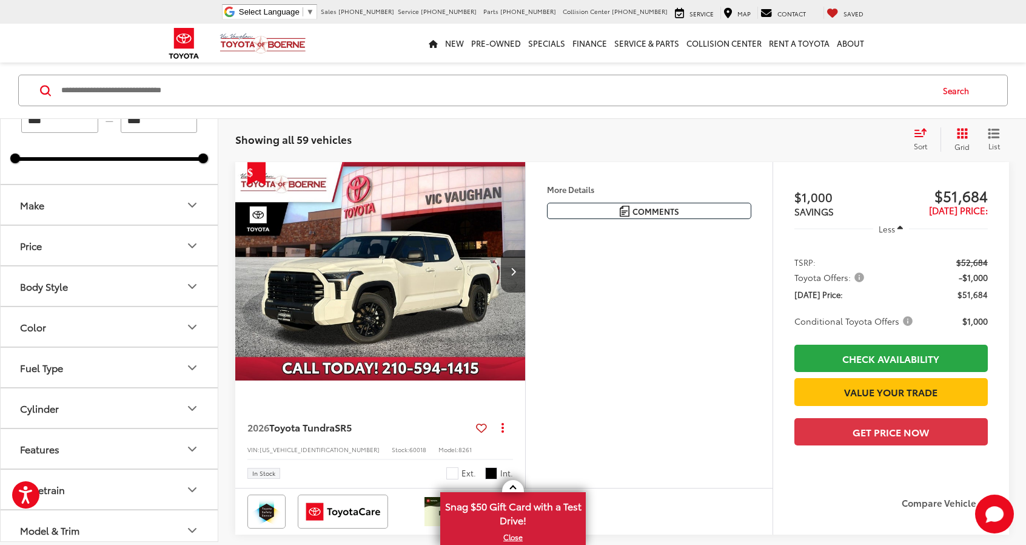
click at [123, 201] on button "Make" at bounding box center [110, 204] width 218 height 39
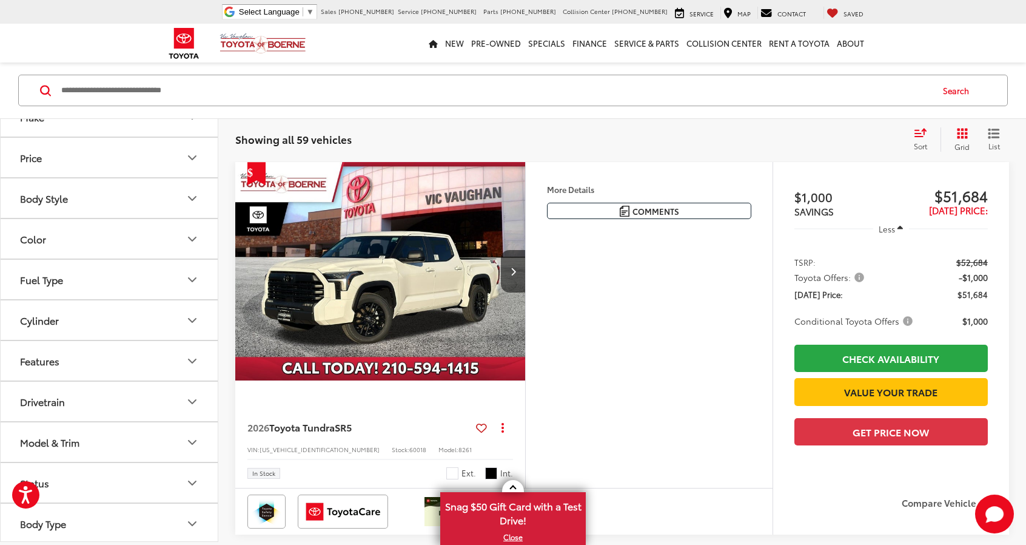
scroll to position [303, 0]
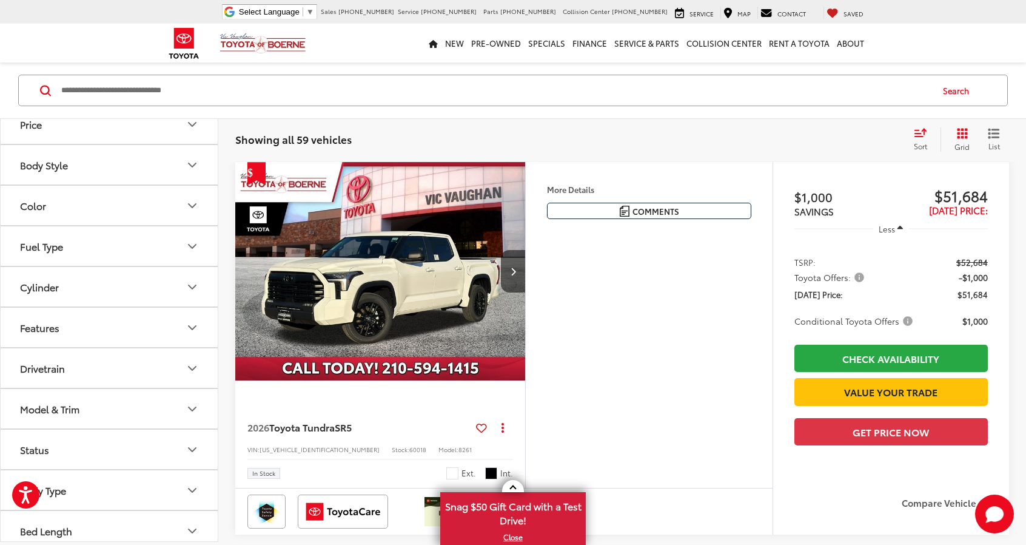
click at [138, 249] on button "Fuel Type" at bounding box center [110, 245] width 218 height 39
click at [19, 297] on label "Hybrid (14)" at bounding box center [109, 300] width 186 height 21
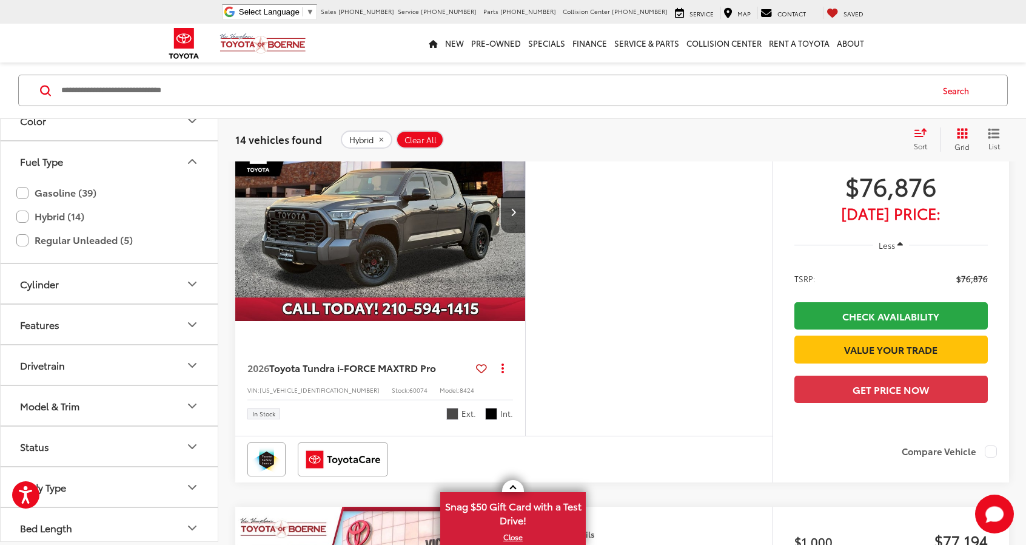
scroll to position [388, 0]
click at [95, 356] on button "Drivetrain" at bounding box center [110, 364] width 218 height 39
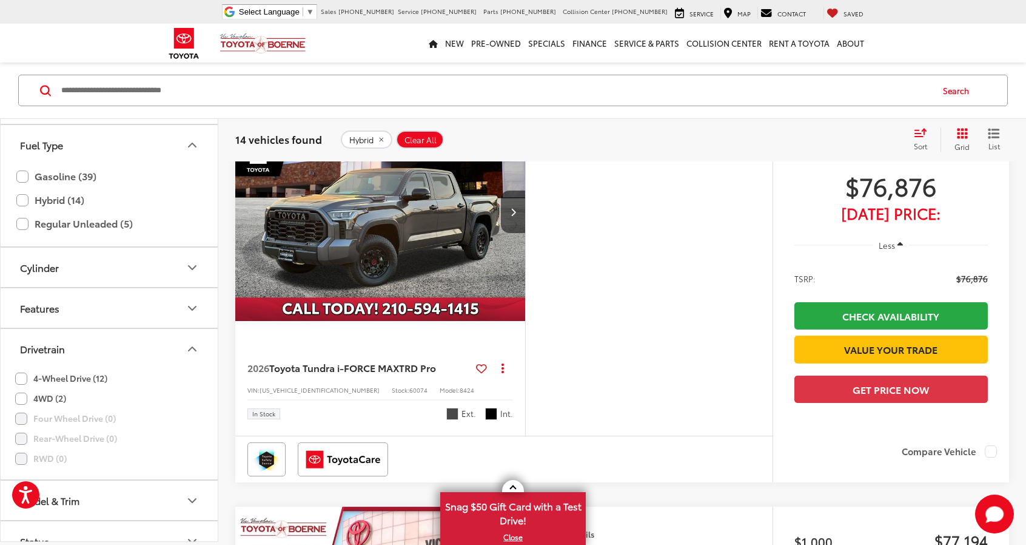
scroll to position [499, 0]
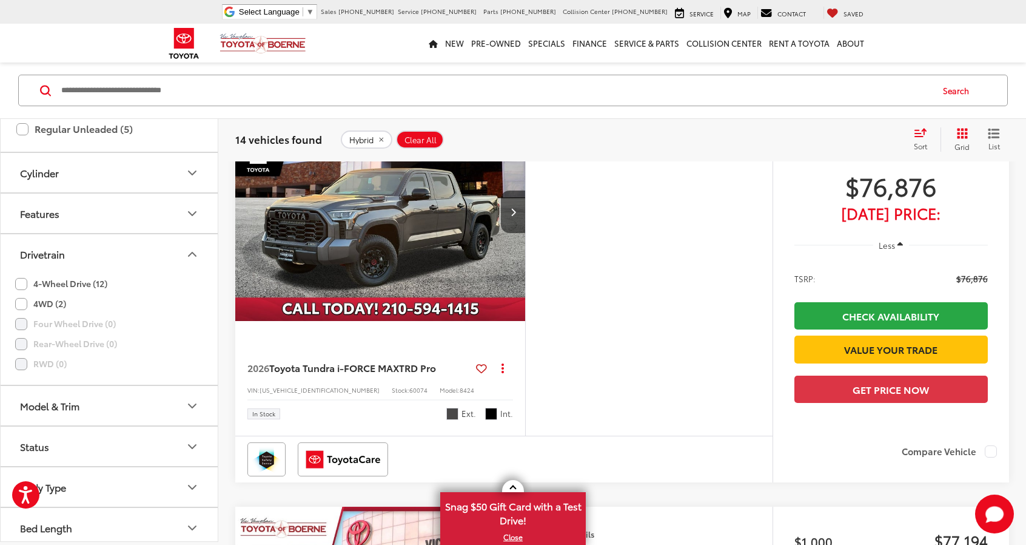
click at [144, 404] on button "Model & Trim" at bounding box center [110, 405] width 218 height 39
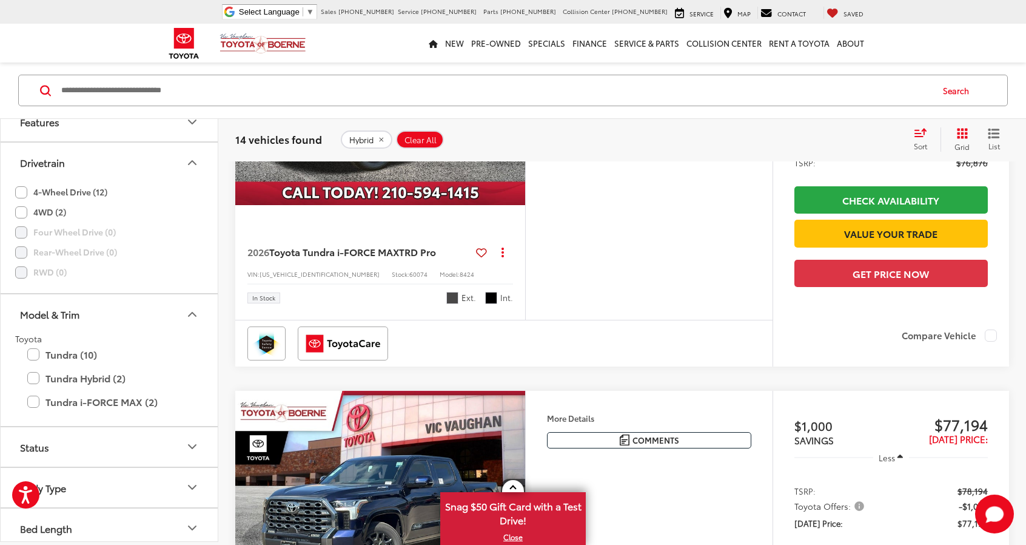
scroll to position [301, 0]
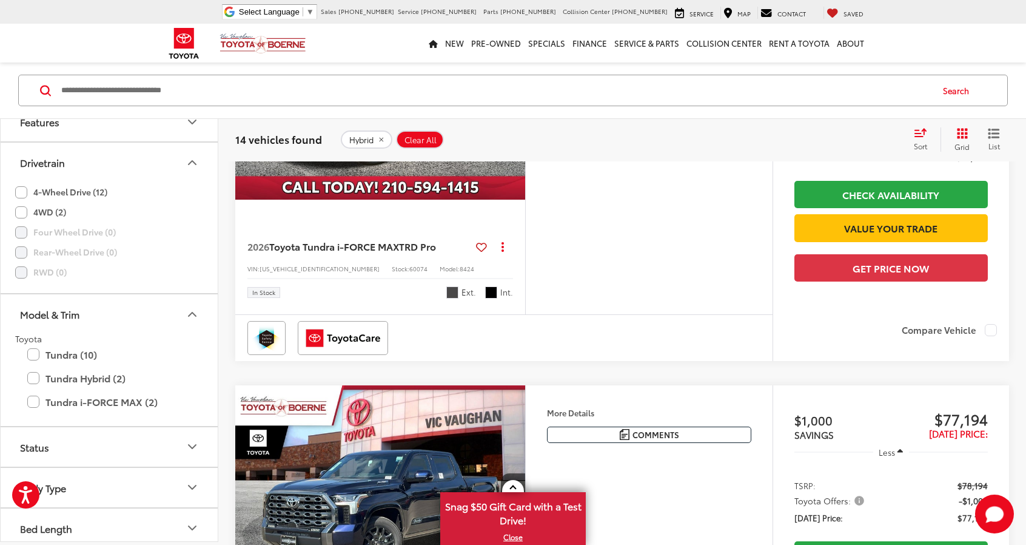
click at [109, 443] on button "Status" at bounding box center [110, 446] width 218 height 39
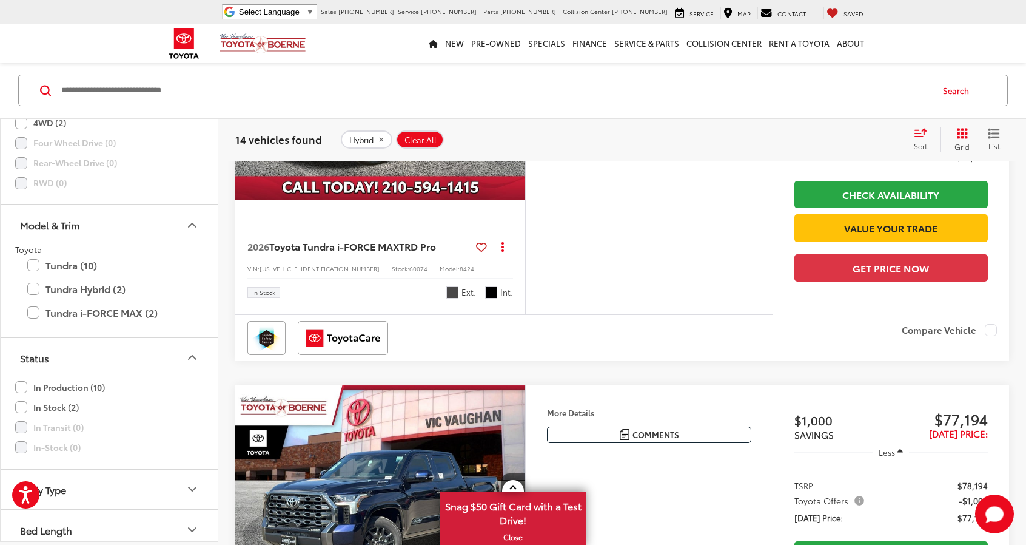
scroll to position [682, 0]
click at [24, 397] on label "In Stock (2)" at bounding box center [47, 405] width 64 height 20
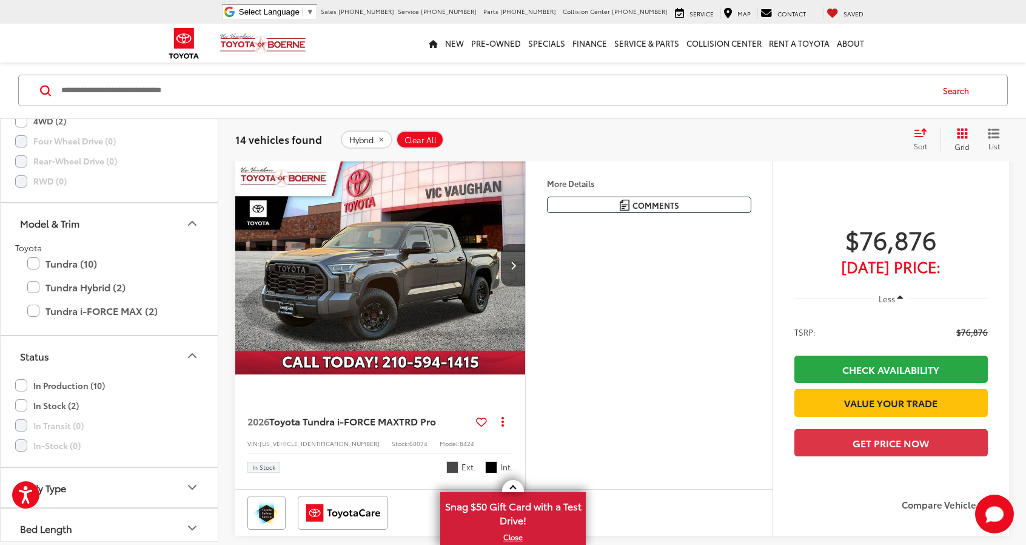
type input "****"
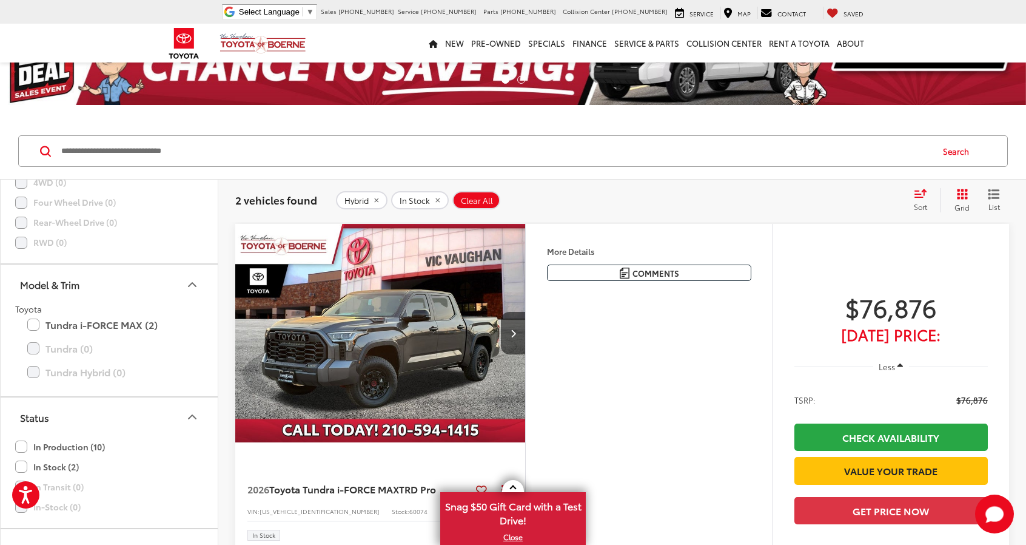
scroll to position [240, 0]
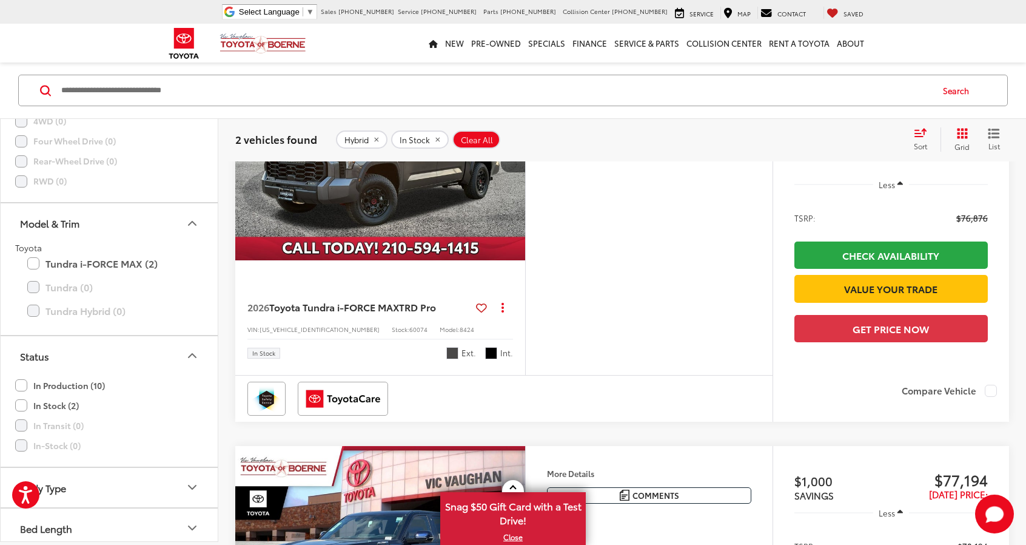
click at [17, 380] on label "In Production (10)" at bounding box center [60, 385] width 90 height 20
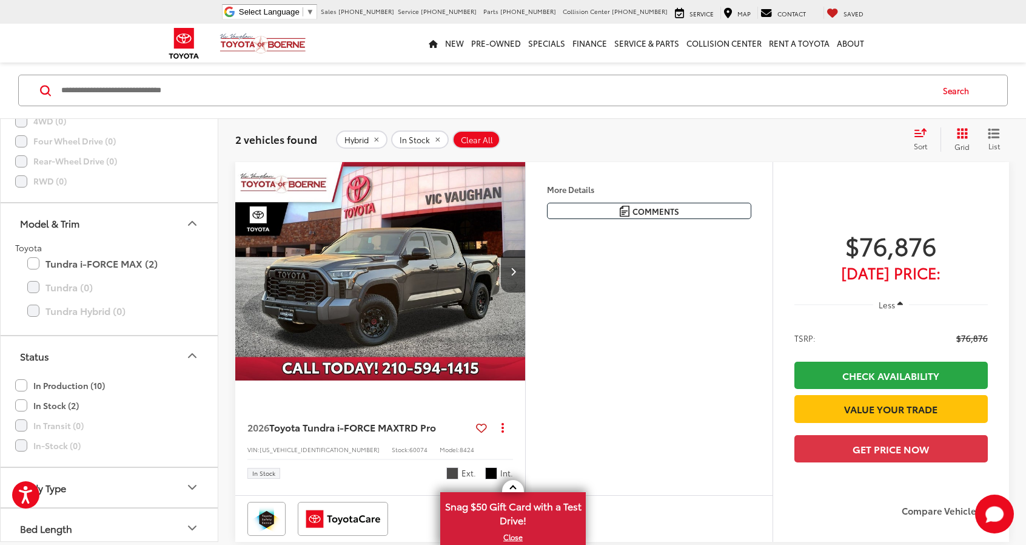
scroll to position [119, 0]
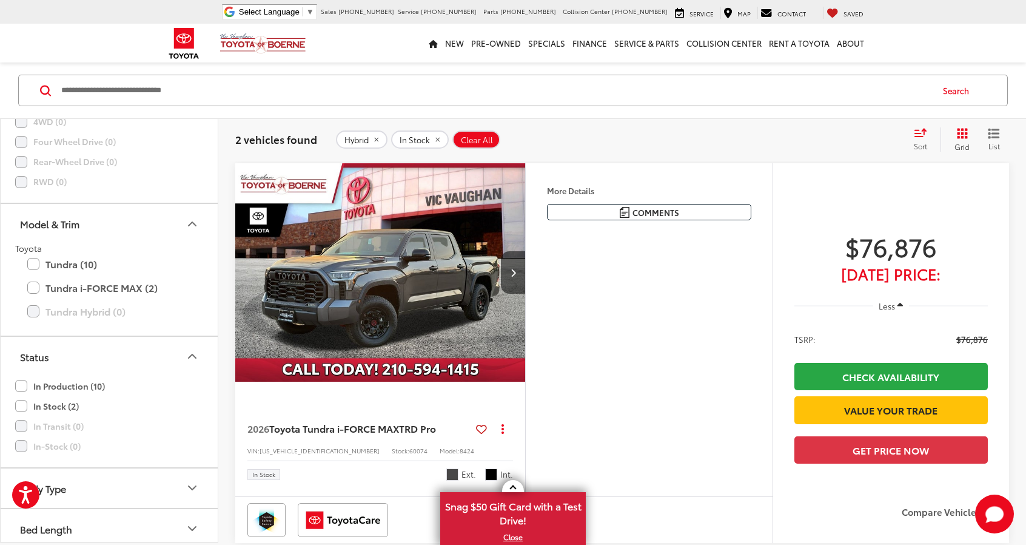
click at [25, 397] on label "In Stock (2)" at bounding box center [47, 406] width 64 height 20
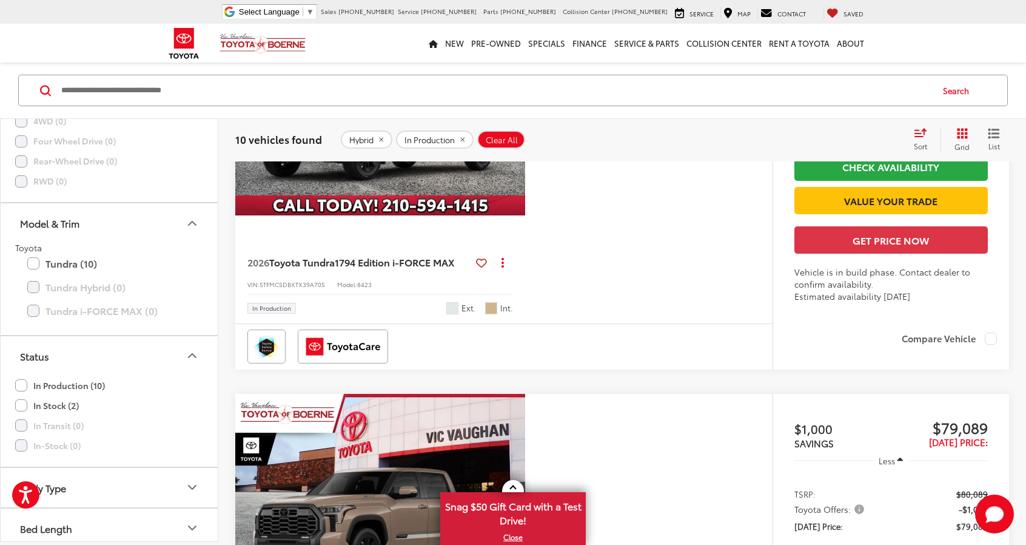
scroll to position [422, 0]
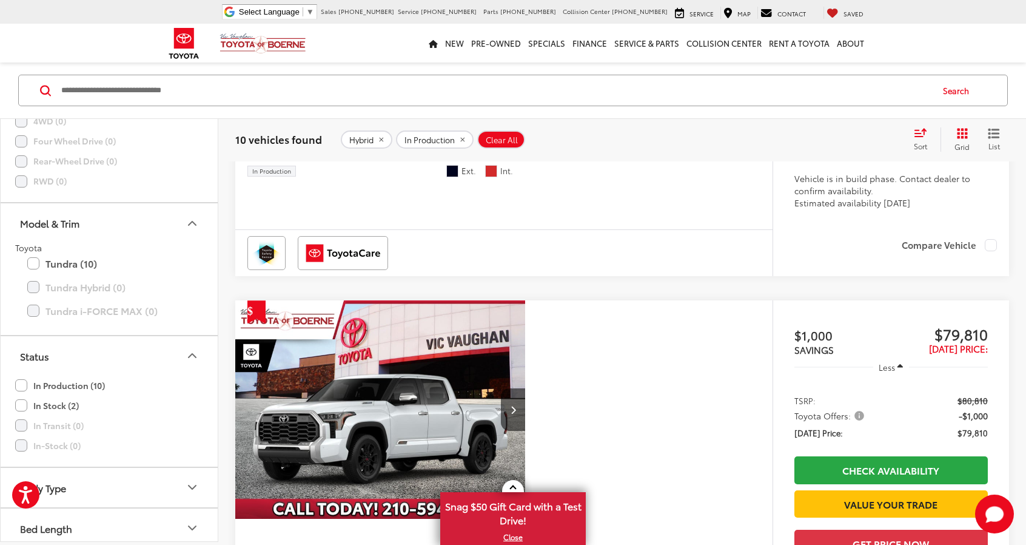
click at [919, 141] on span "Sort" at bounding box center [920, 146] width 13 height 10
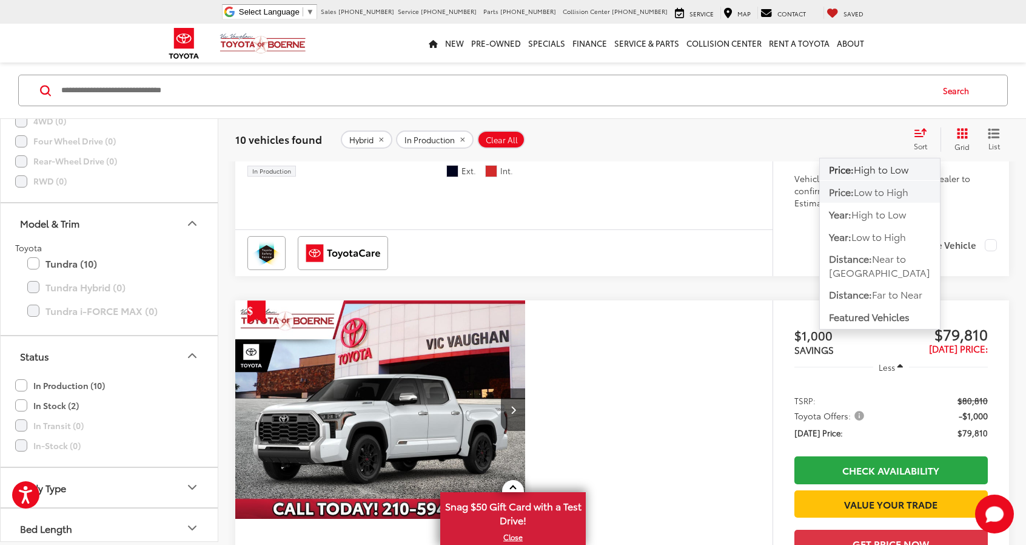
click at [908, 189] on span "Low to High" at bounding box center [881, 191] width 55 height 14
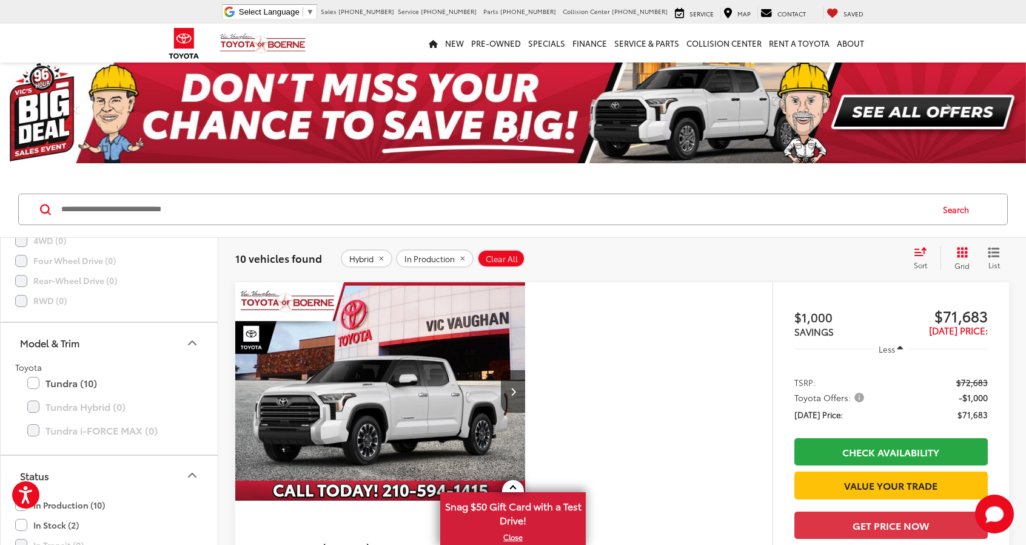
scroll to position [182, 0]
